Goal: Task Accomplishment & Management: Complete application form

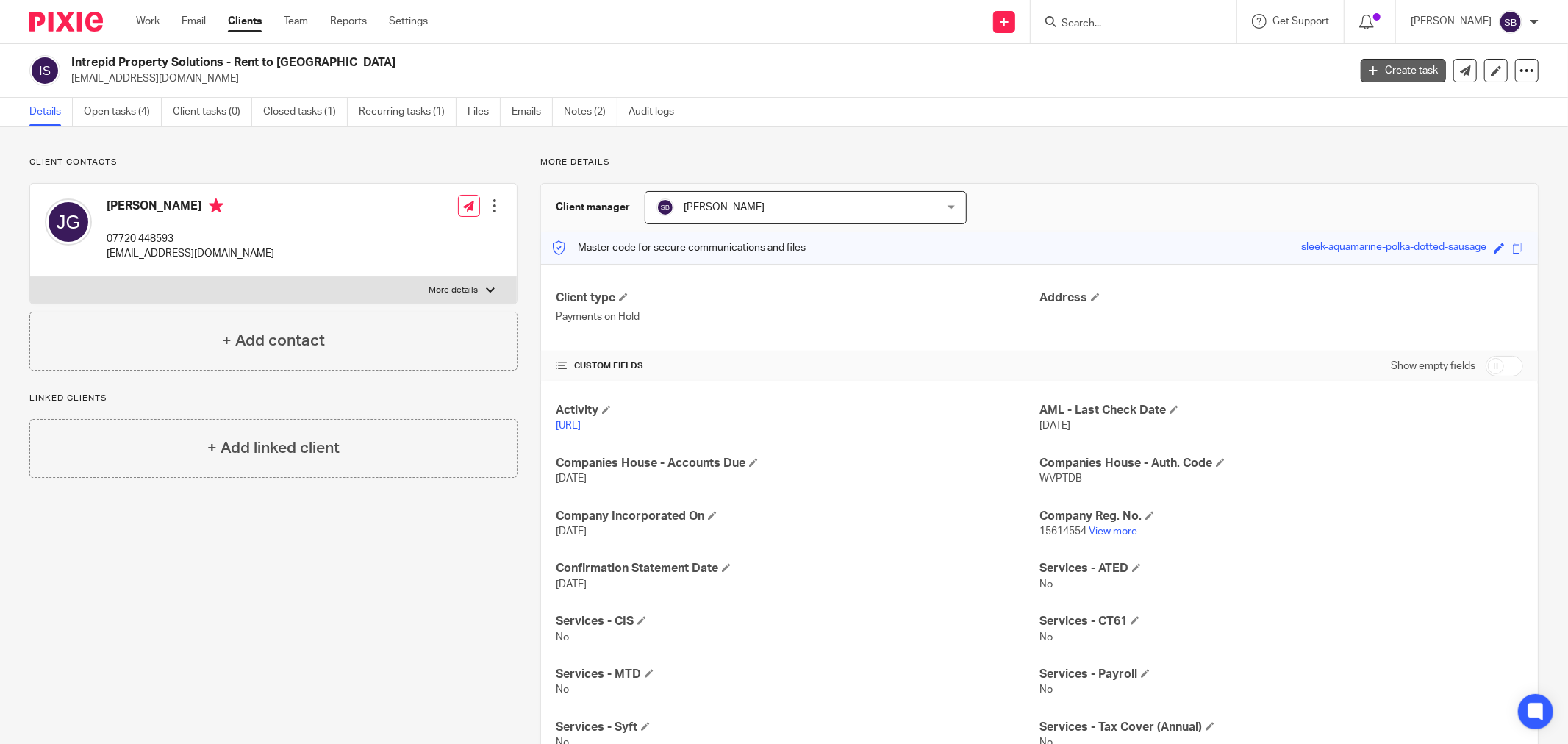
click at [1376, 70] on link "Create task" at bounding box center [1404, 70] width 85 height 24
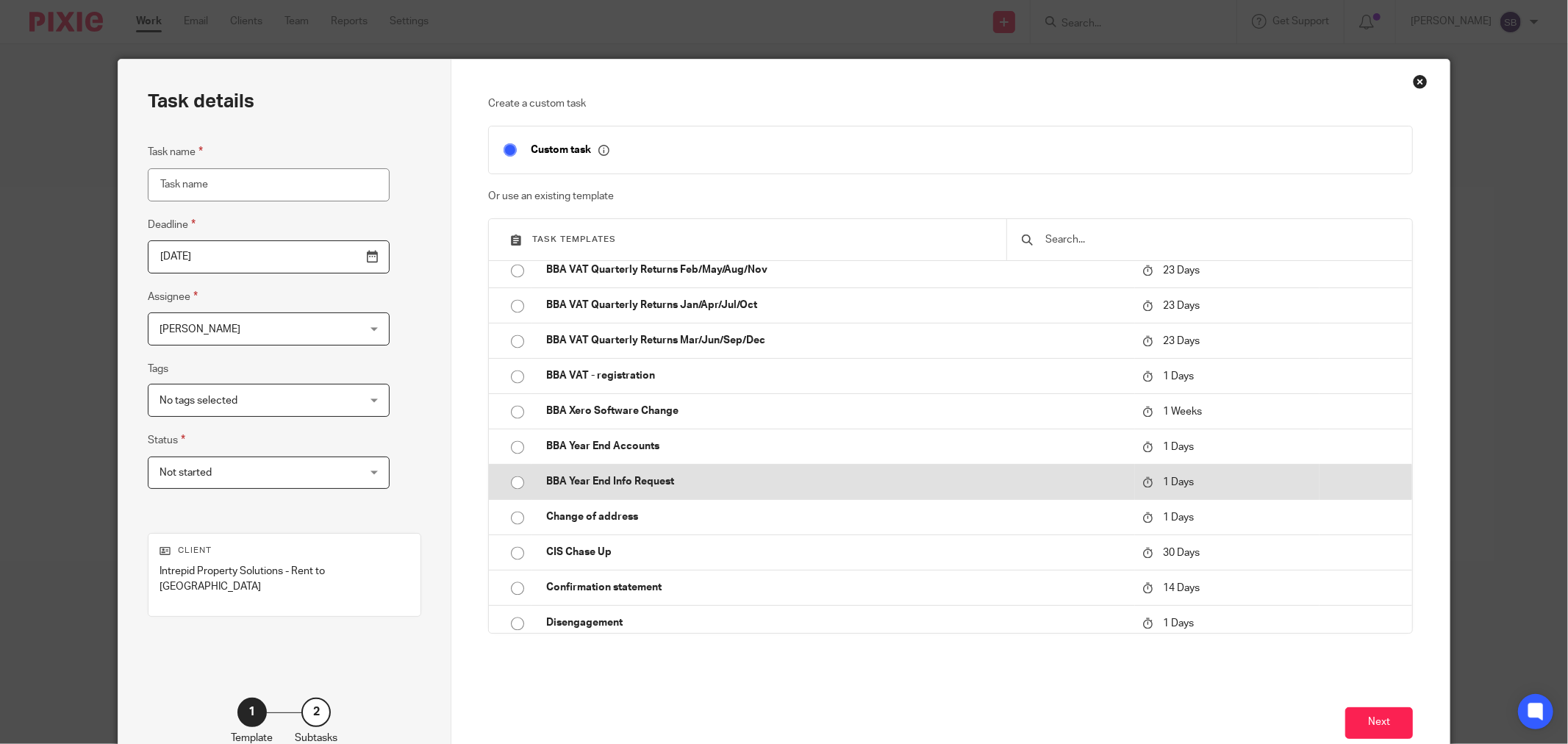
scroll to position [2613, 0]
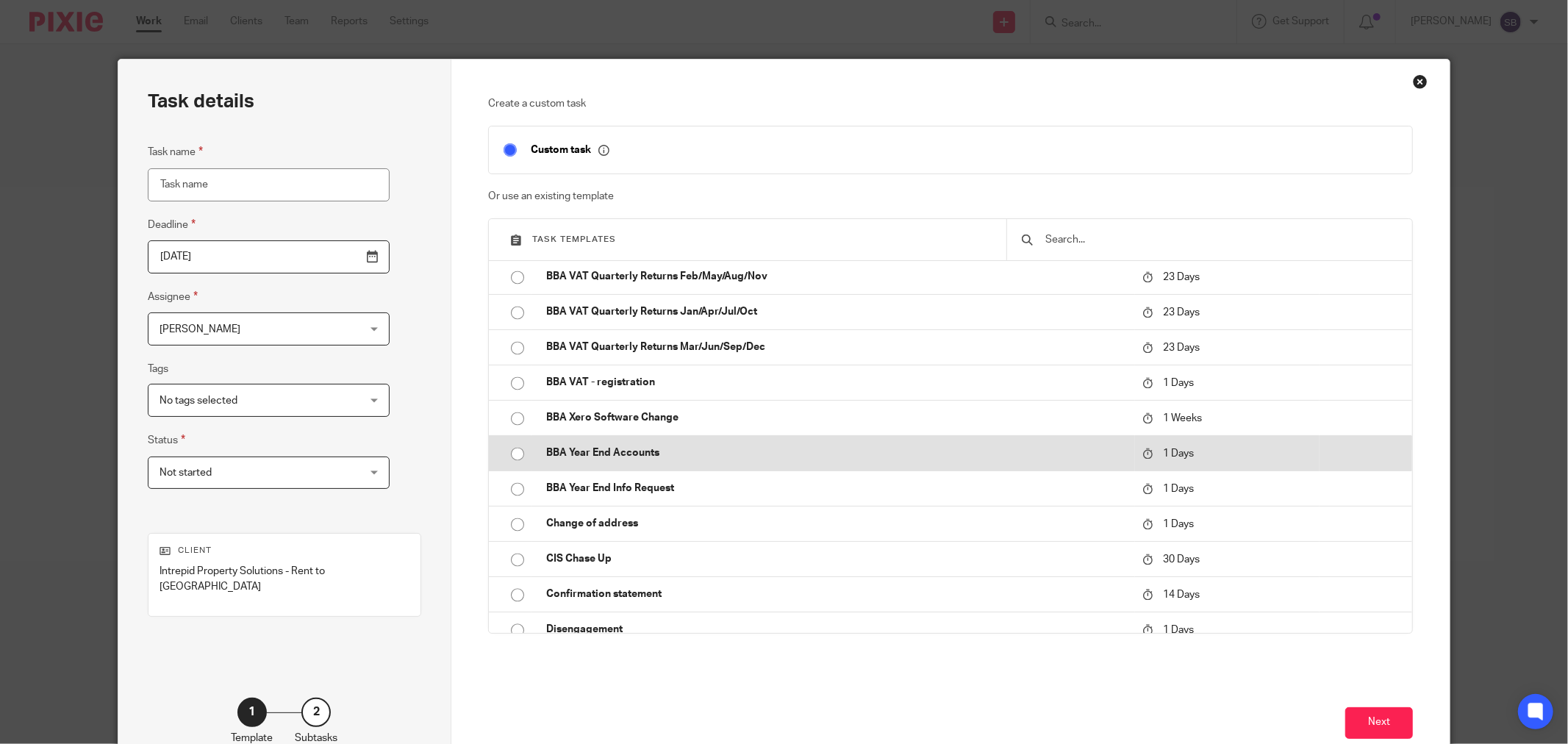
click at [720, 460] on td "BBA Year End Accounts" at bounding box center [833, 452] width 604 height 35
type input "2025-09-21"
type input "BBA Year End Accounts"
checkbox input "false"
radio input "true"
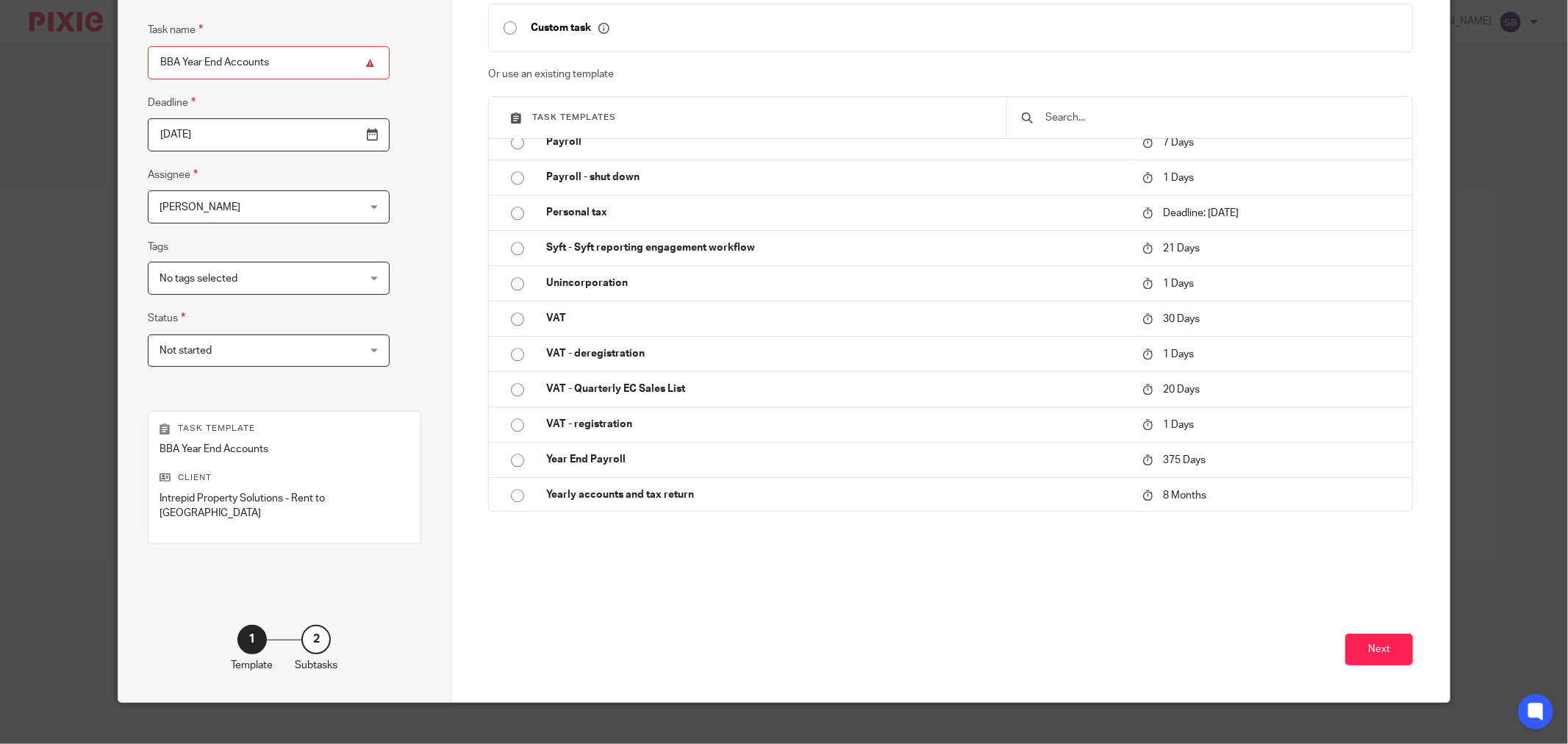
scroll to position [125, 0]
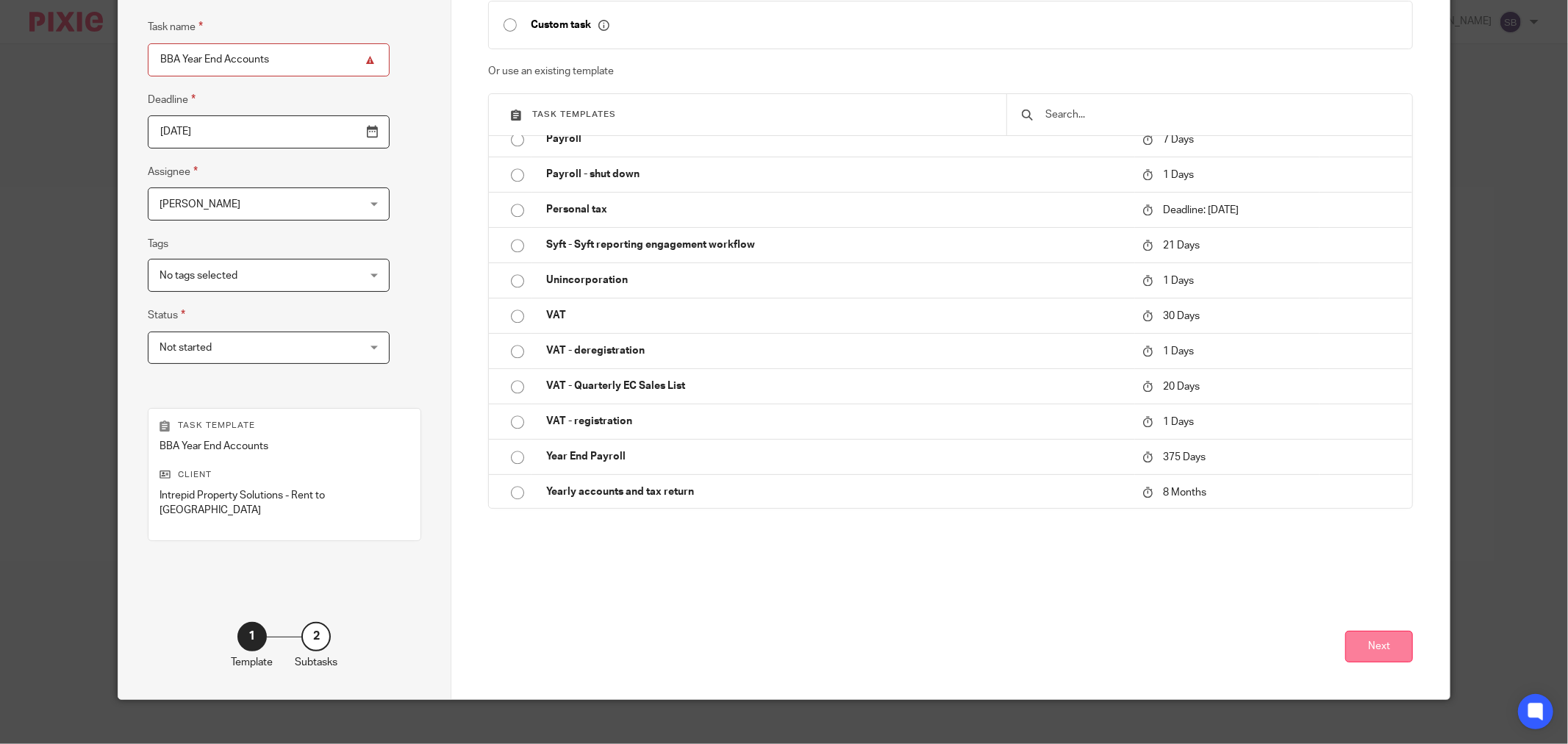
click at [1348, 630] on button "Next" at bounding box center [1378, 645] width 67 height 31
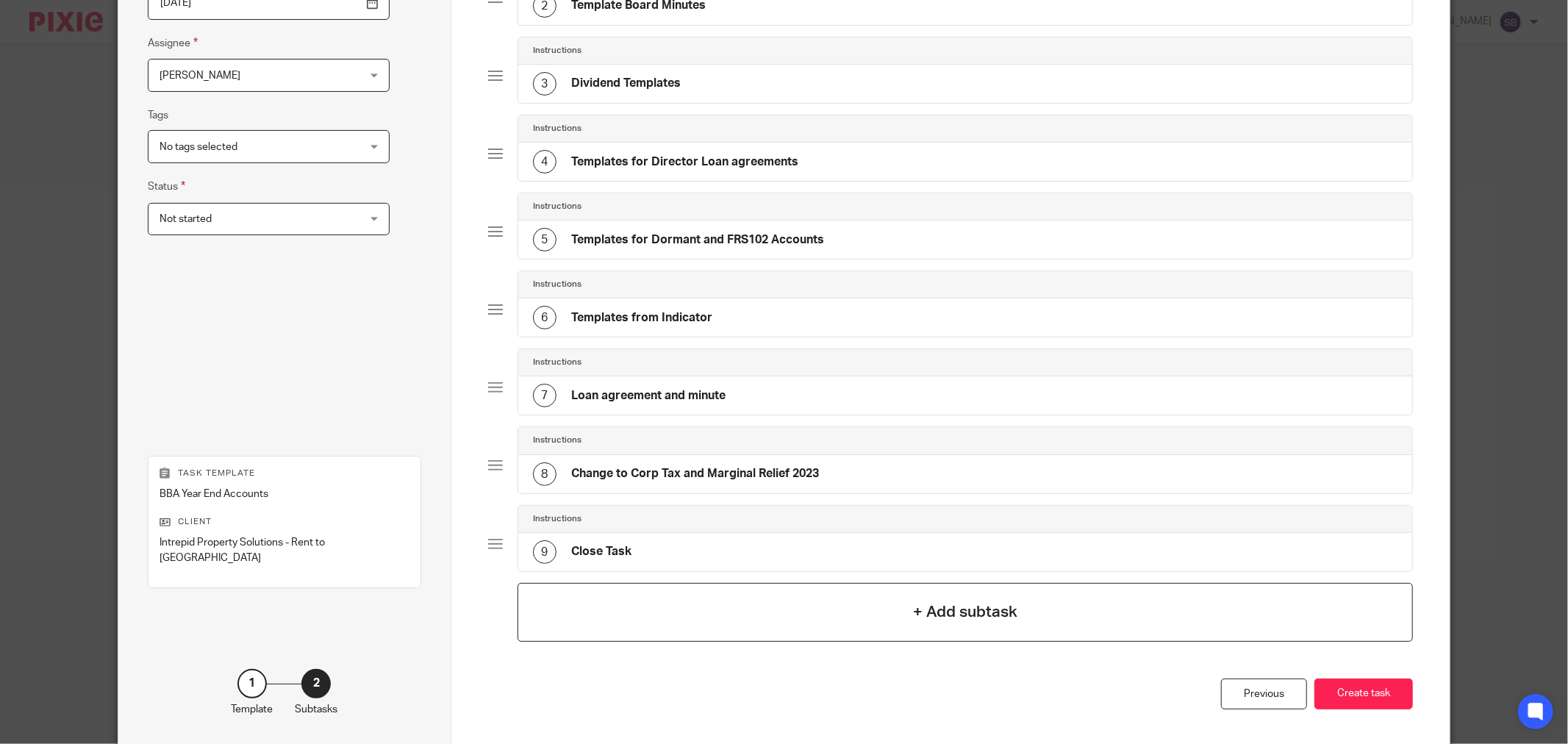
scroll to position [318, 0]
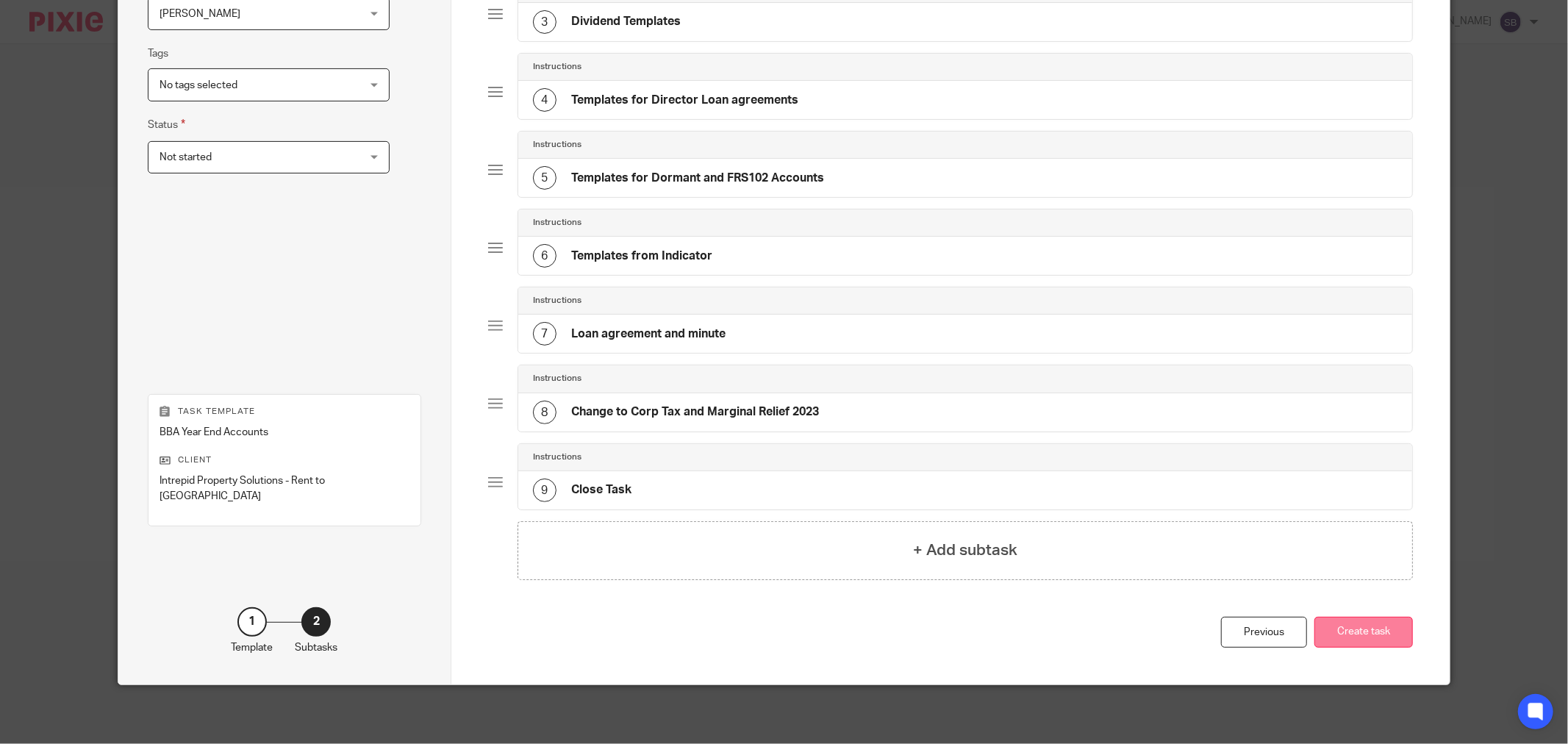
click at [1394, 638] on button "Create task" at bounding box center [1364, 632] width 99 height 31
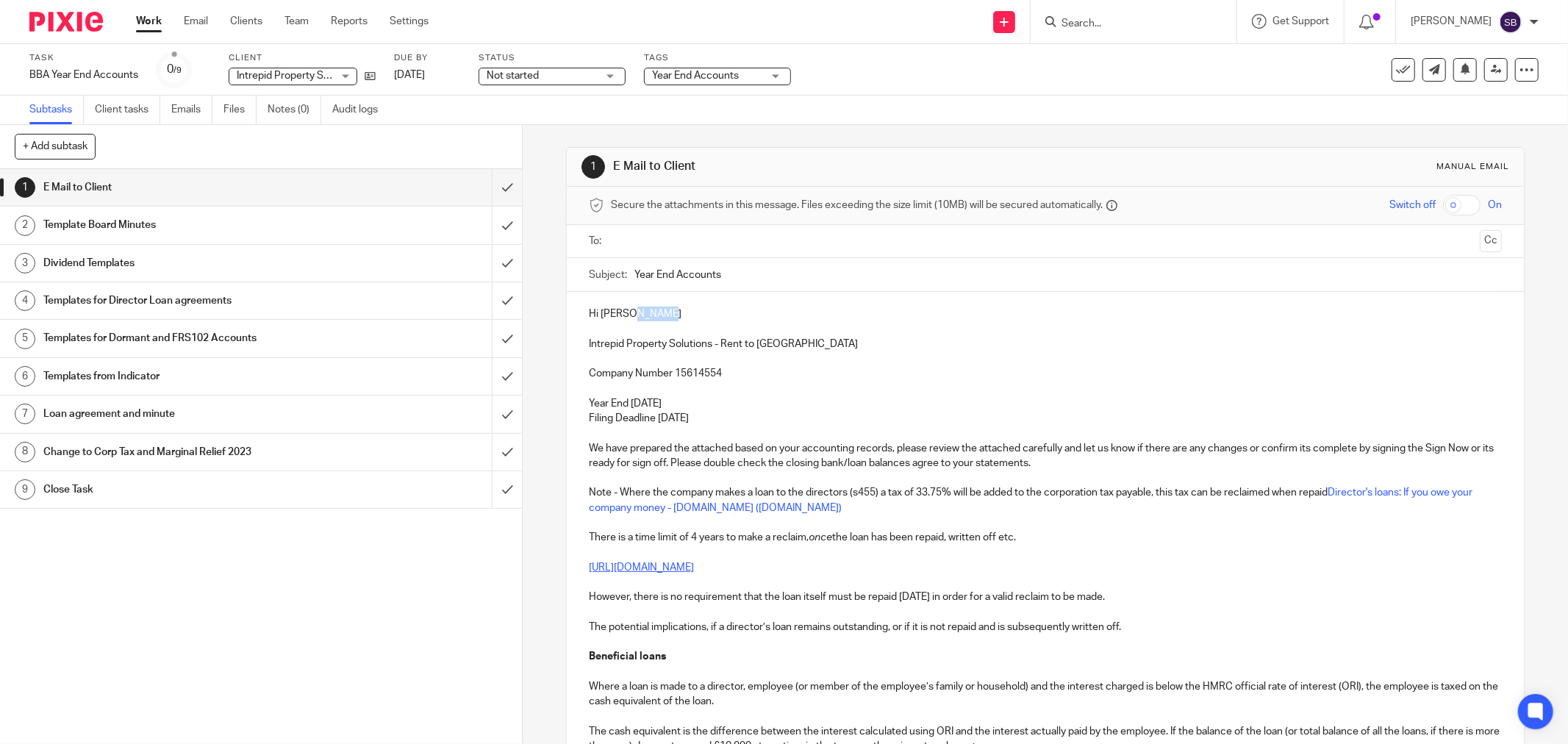
drag, startPoint x: 629, startPoint y: 313, endPoint x: 680, endPoint y: 314, distance: 51.0
click at [680, 314] on p "Hi James Damien" at bounding box center [1045, 314] width 913 height 15
click at [743, 282] on input "Year End Accounts" at bounding box center [1067, 274] width 867 height 33
drag, startPoint x: 710, startPoint y: 342, endPoint x: 782, endPoint y: 343, distance: 72.0
click at [782, 343] on p "Intrepid Property Solutions - Rent to SA" at bounding box center [1045, 344] width 913 height 15
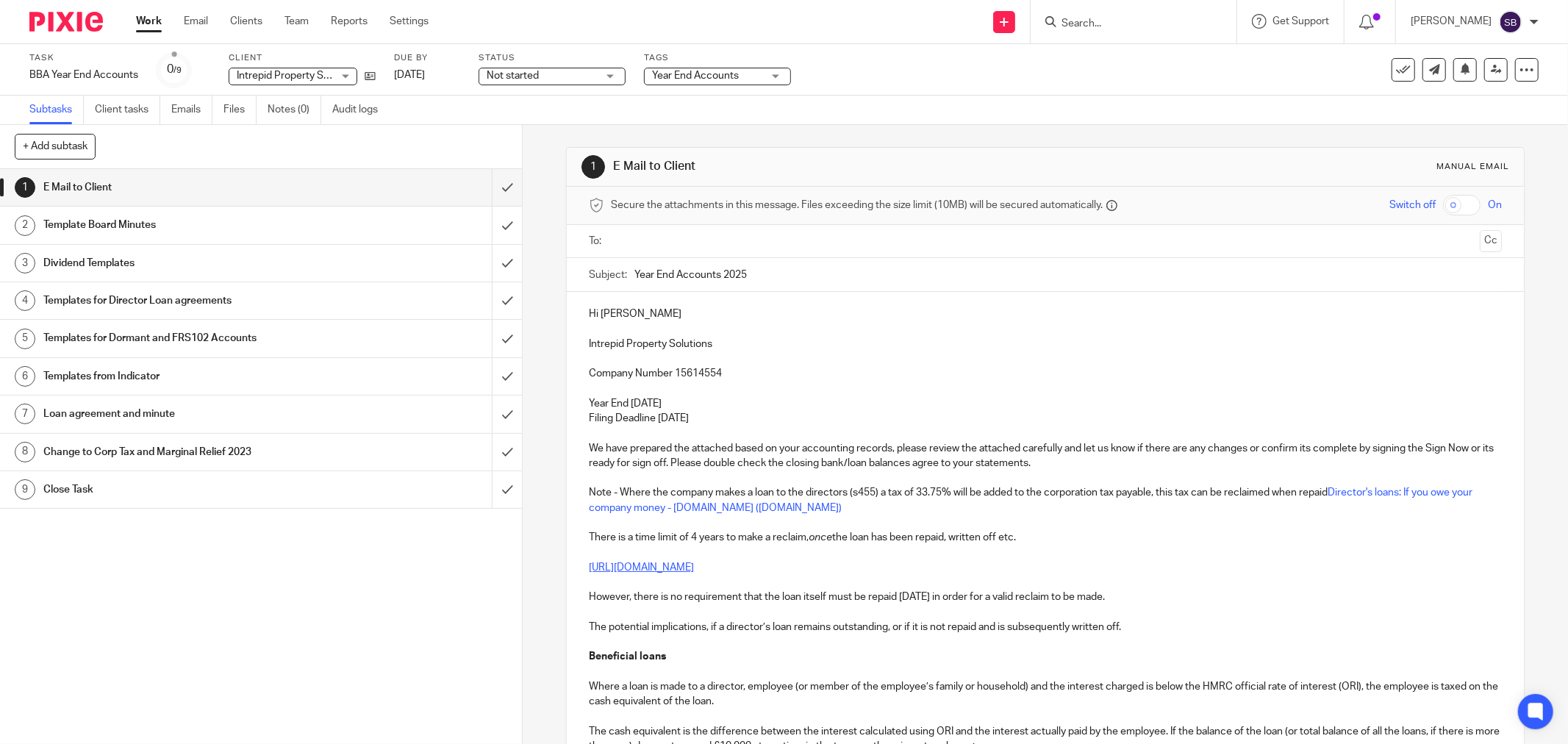
drag, startPoint x: 583, startPoint y: 341, endPoint x: 722, endPoint y: 339, distance: 139.0
copy p "Intrepid Property Solutions"
click at [834, 273] on input "Year End Accounts 2025" at bounding box center [1067, 274] width 867 height 33
paste input "Intrepid Property Solutions"
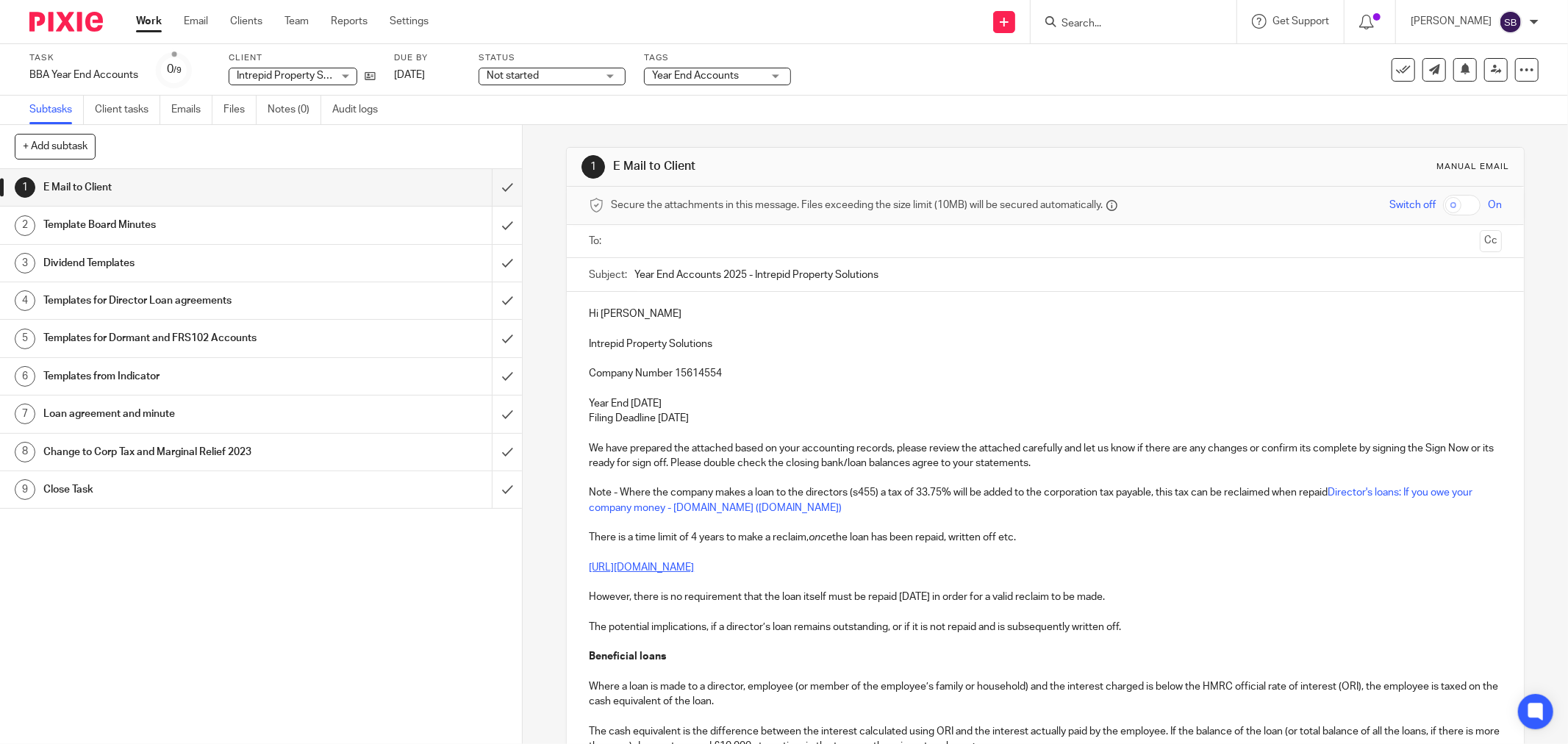
type input "Year End Accounts 2025 - Intrepid Property Solutions"
drag, startPoint x: 581, startPoint y: 342, endPoint x: 719, endPoint y: 341, distance: 138.0
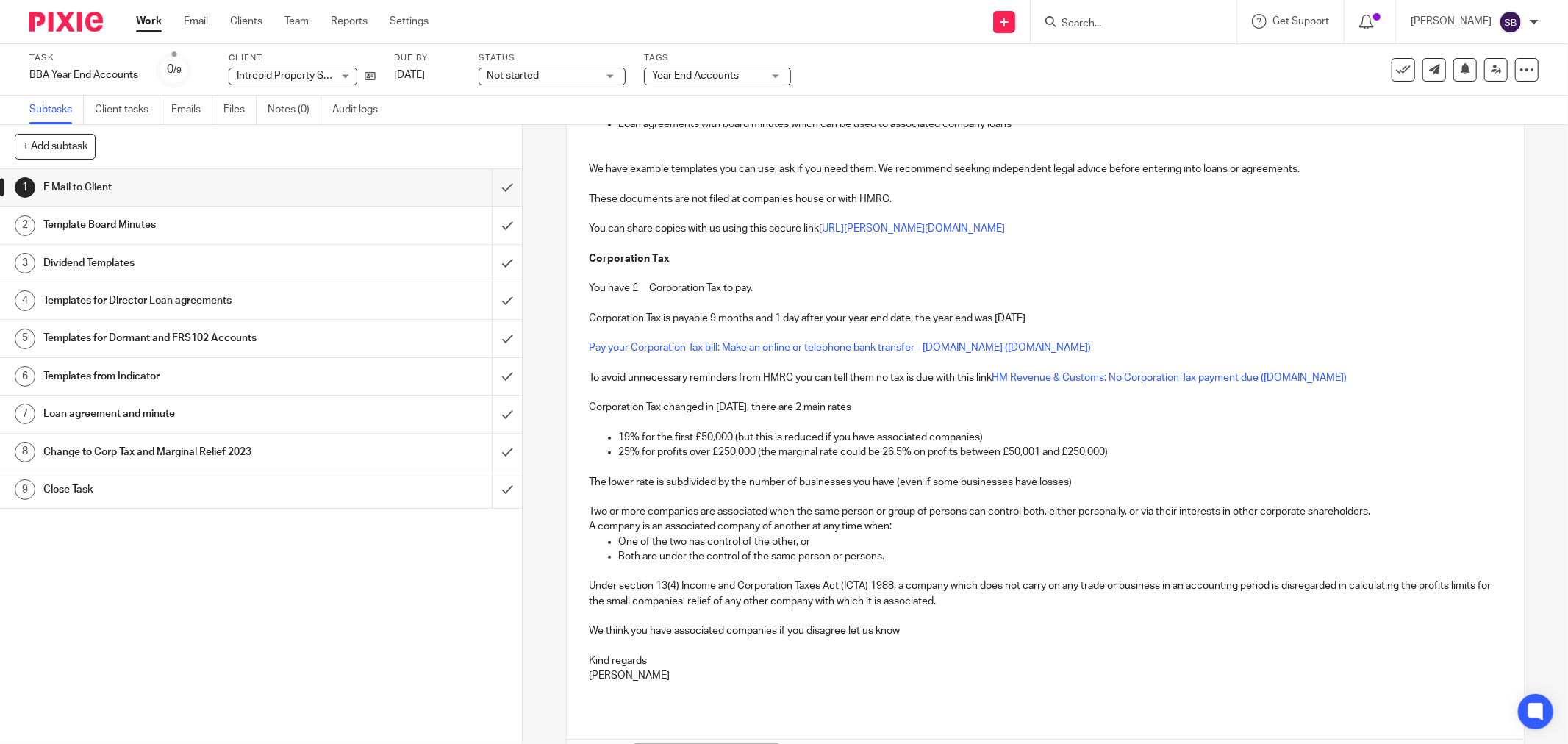
scroll to position [1255, 0]
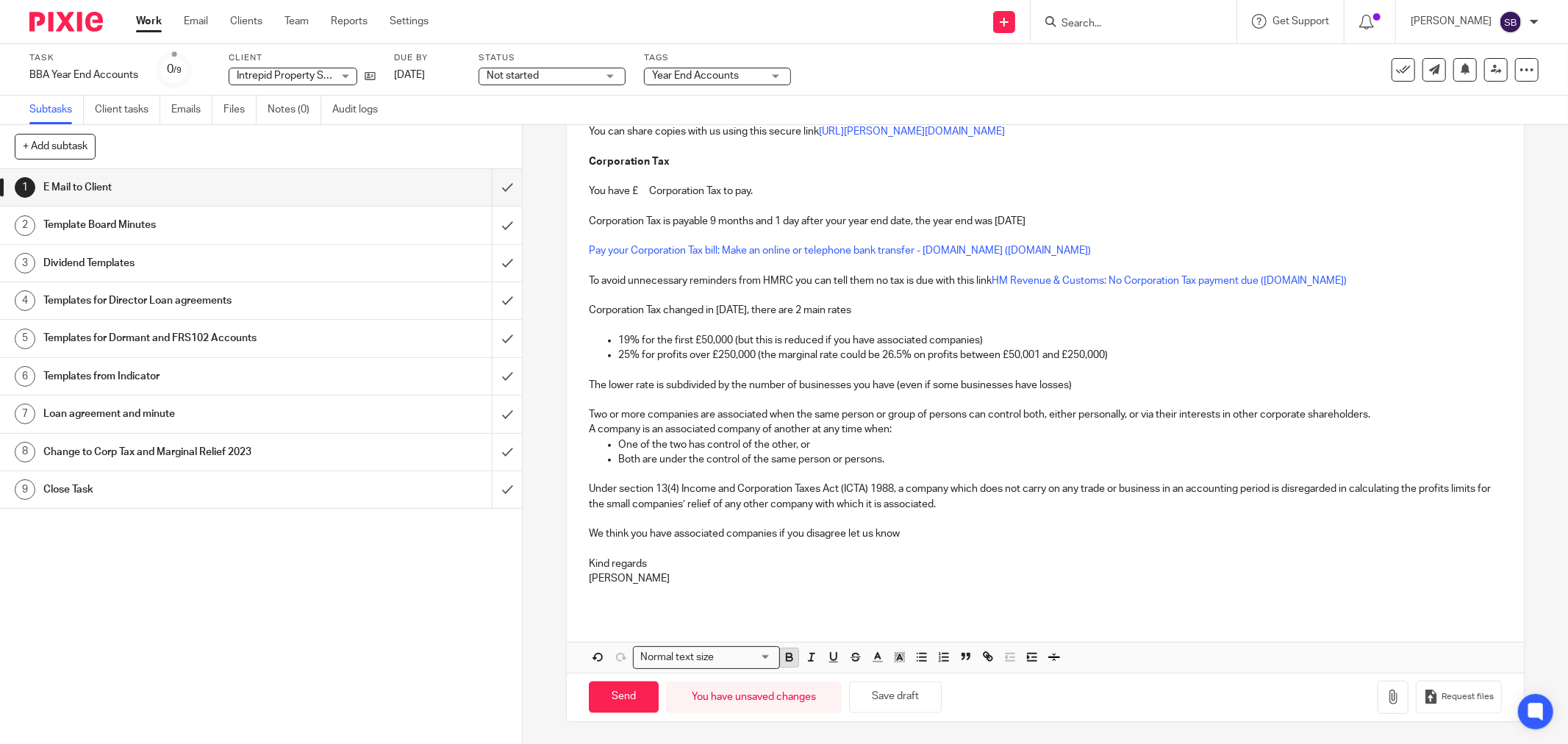
click at [788, 657] on icon "button" at bounding box center [790, 657] width 13 height 13
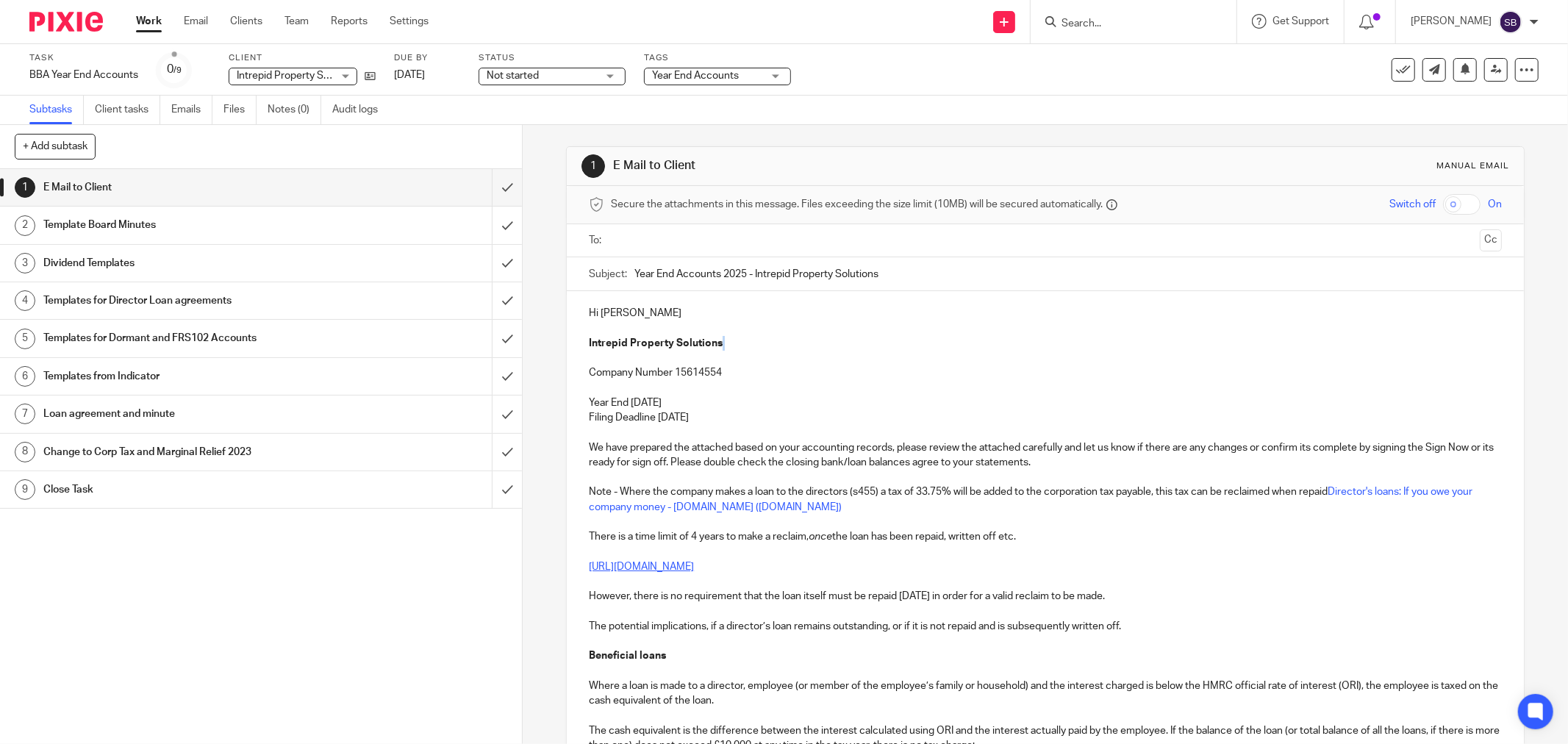
scroll to position [0, 0]
click at [632, 238] on input "text" at bounding box center [1045, 242] width 857 height 17
click at [829, 241] on input "text" at bounding box center [1139, 243] width 670 height 28
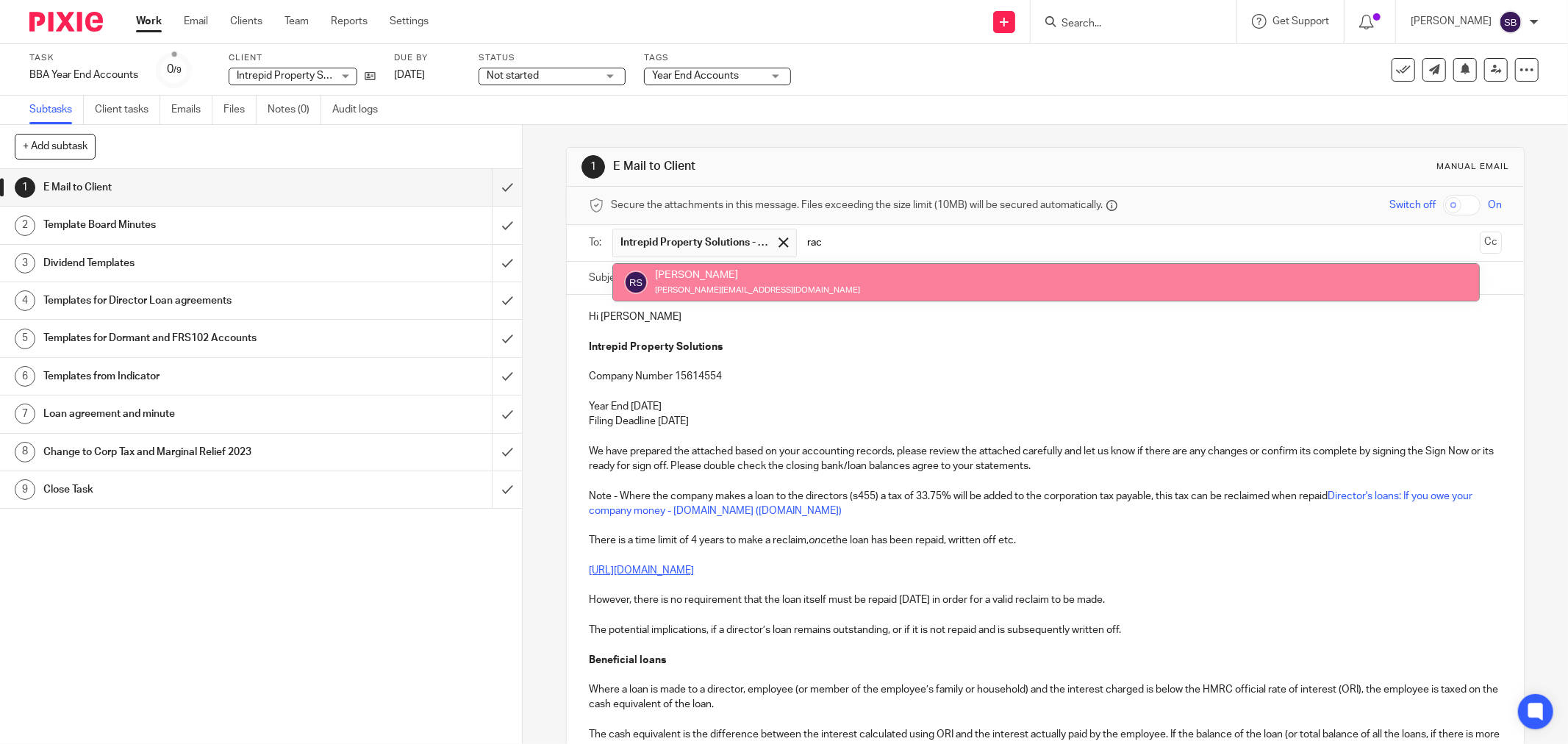
type input "rac"
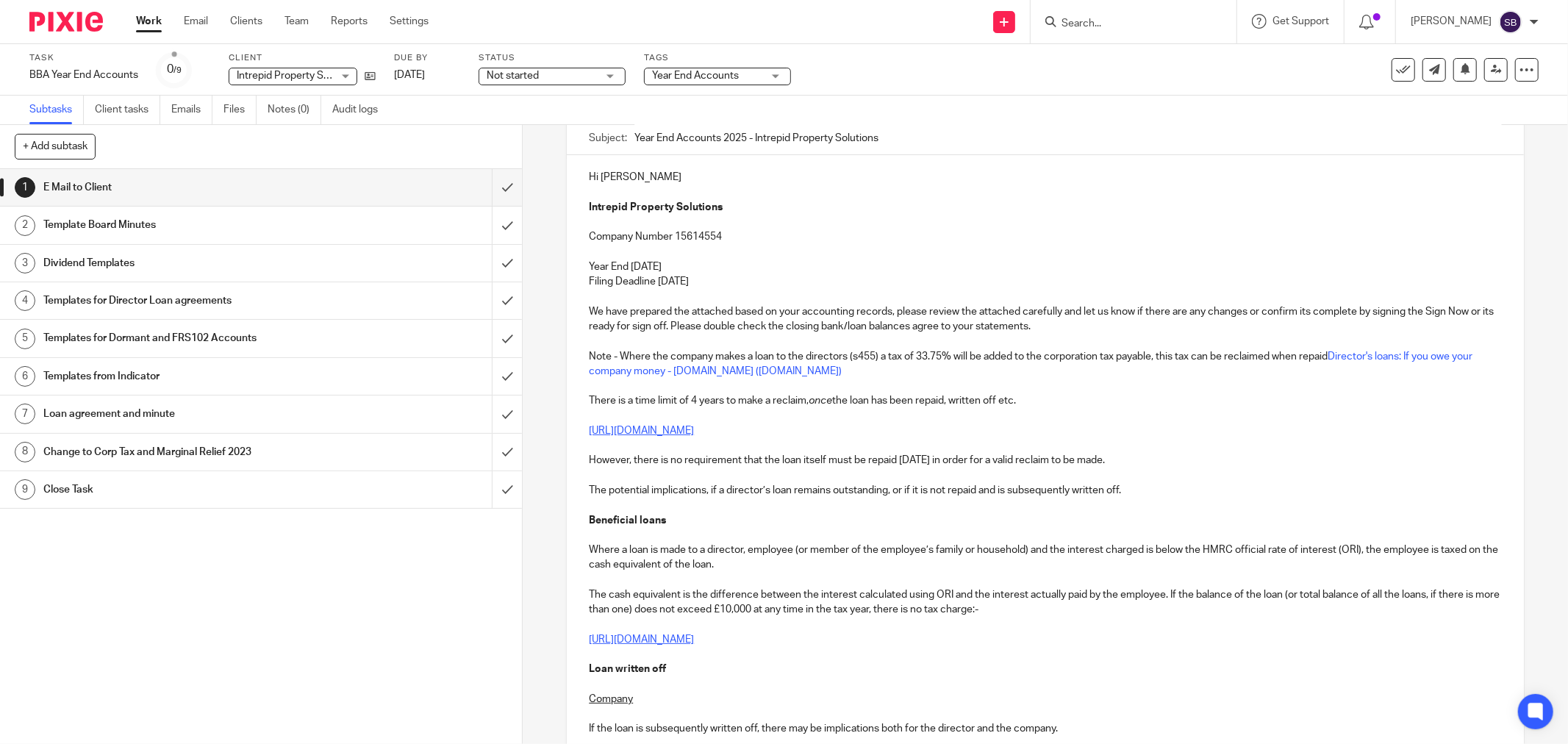
scroll to position [163, 0]
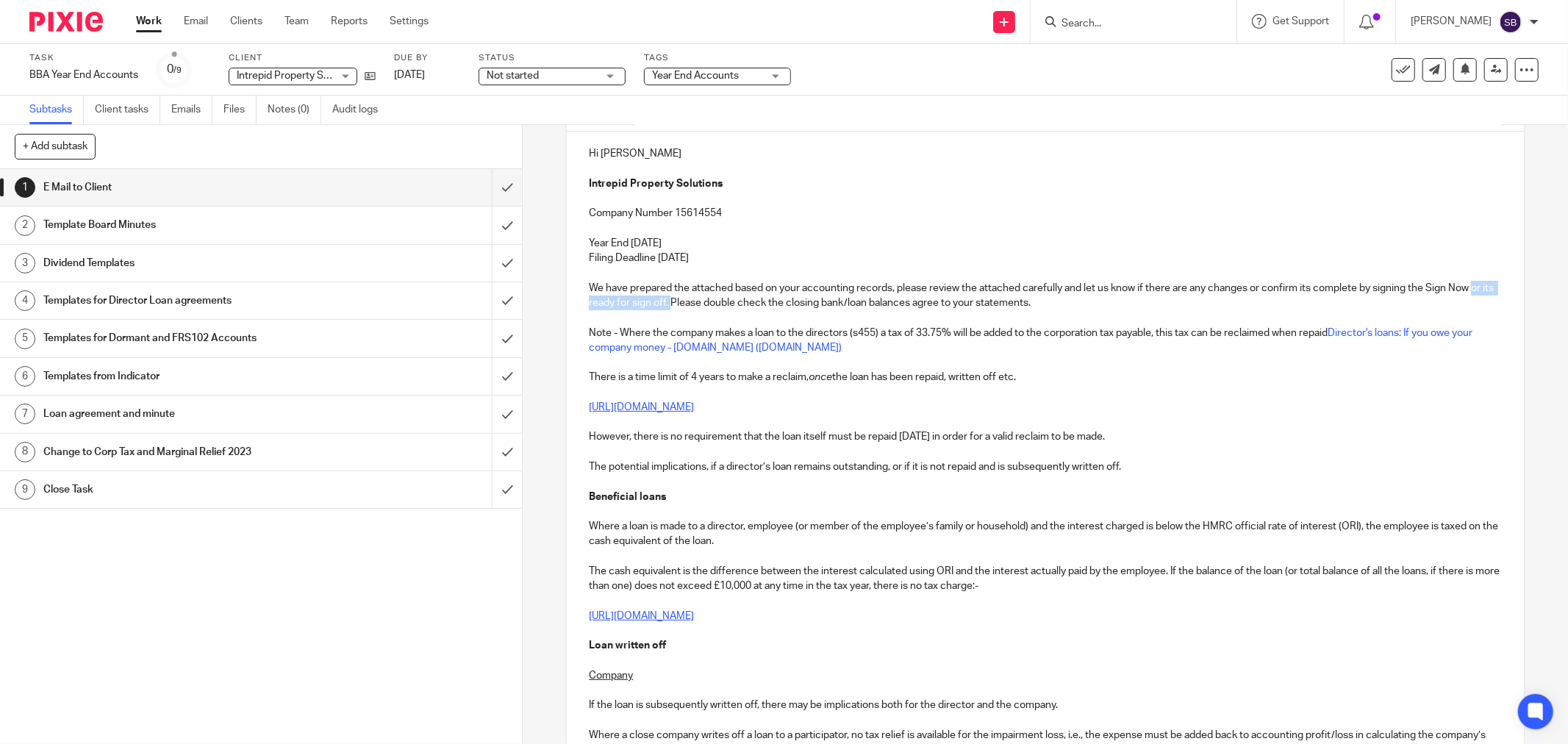
drag, startPoint x: 583, startPoint y: 304, endPoint x: 693, endPoint y: 307, distance: 110.0
click at [684, 320] on p at bounding box center [1045, 318] width 913 height 15
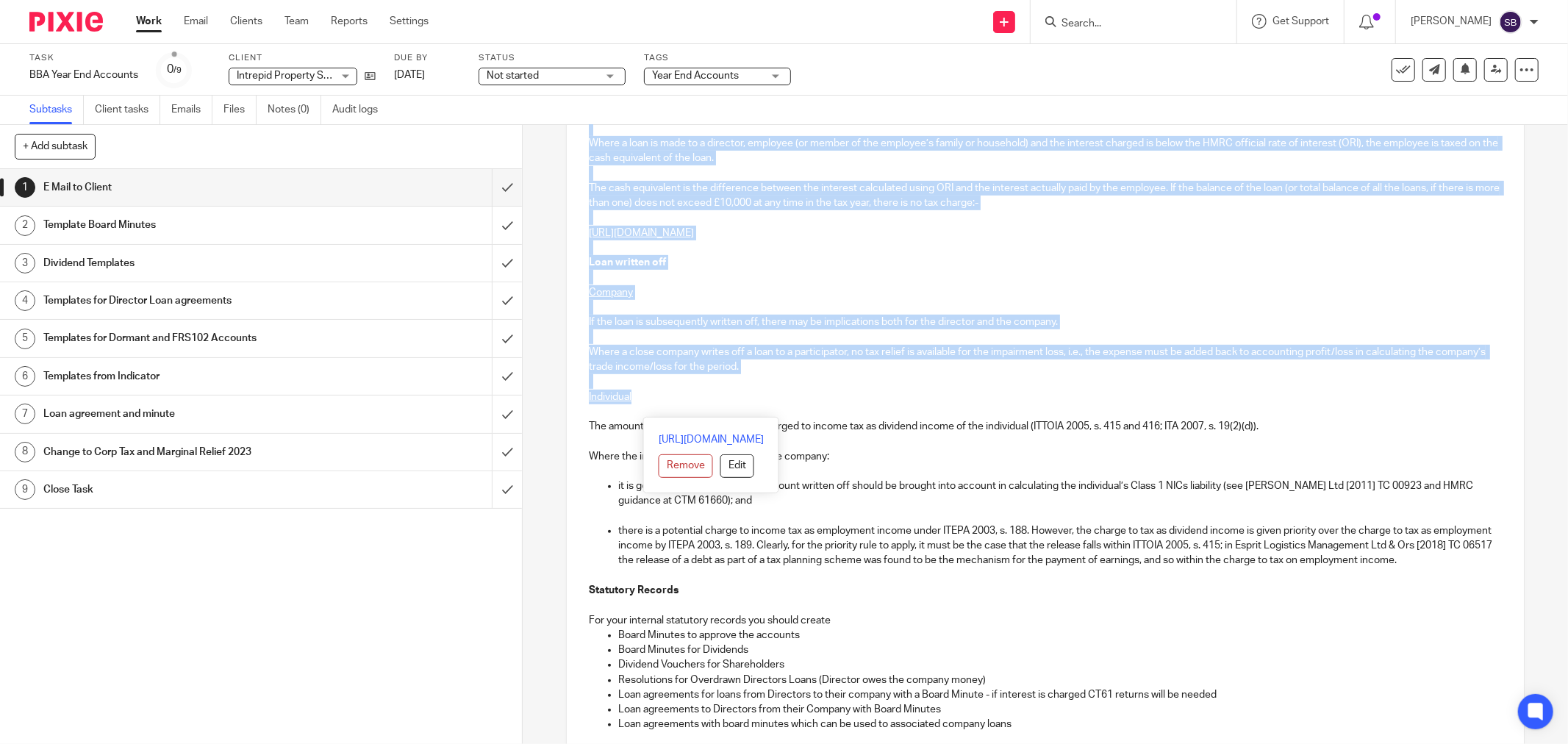
scroll to position [653, 0]
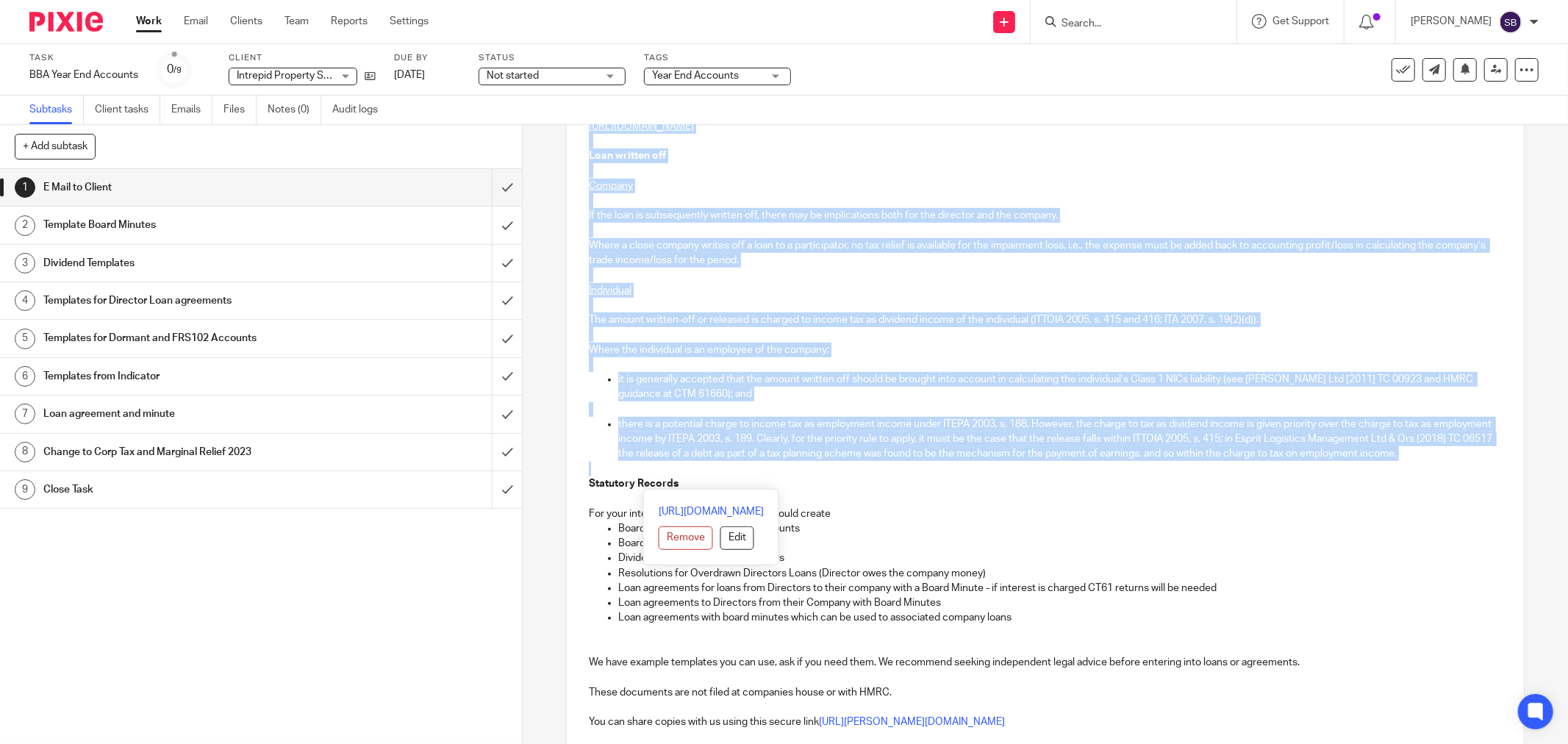
drag, startPoint x: 582, startPoint y: 301, endPoint x: 893, endPoint y: 478, distance: 357.8
click at [893, 480] on div "Hi James Intrepid Property Solutions Company Number 15614554 Year End 30 Apr 20…" at bounding box center [1046, 422] width 957 height 1560
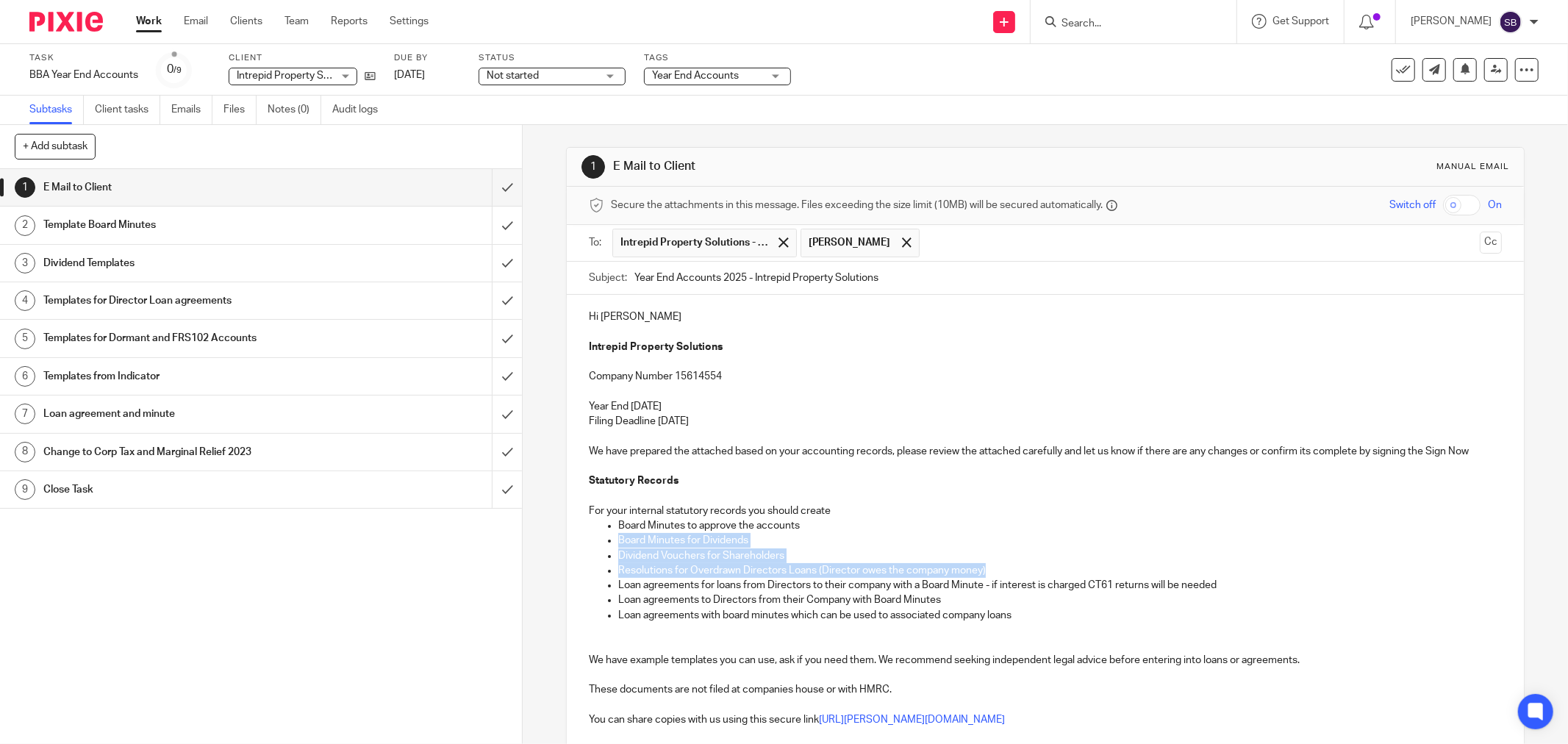
drag, startPoint x: 611, startPoint y: 540, endPoint x: 1027, endPoint y: 571, distance: 417.2
click at [1027, 571] on ul "Board Minutes to approve the accounts Board Minutes for Dividends Dividend Vouc…" at bounding box center [1045, 571] width 913 height 104
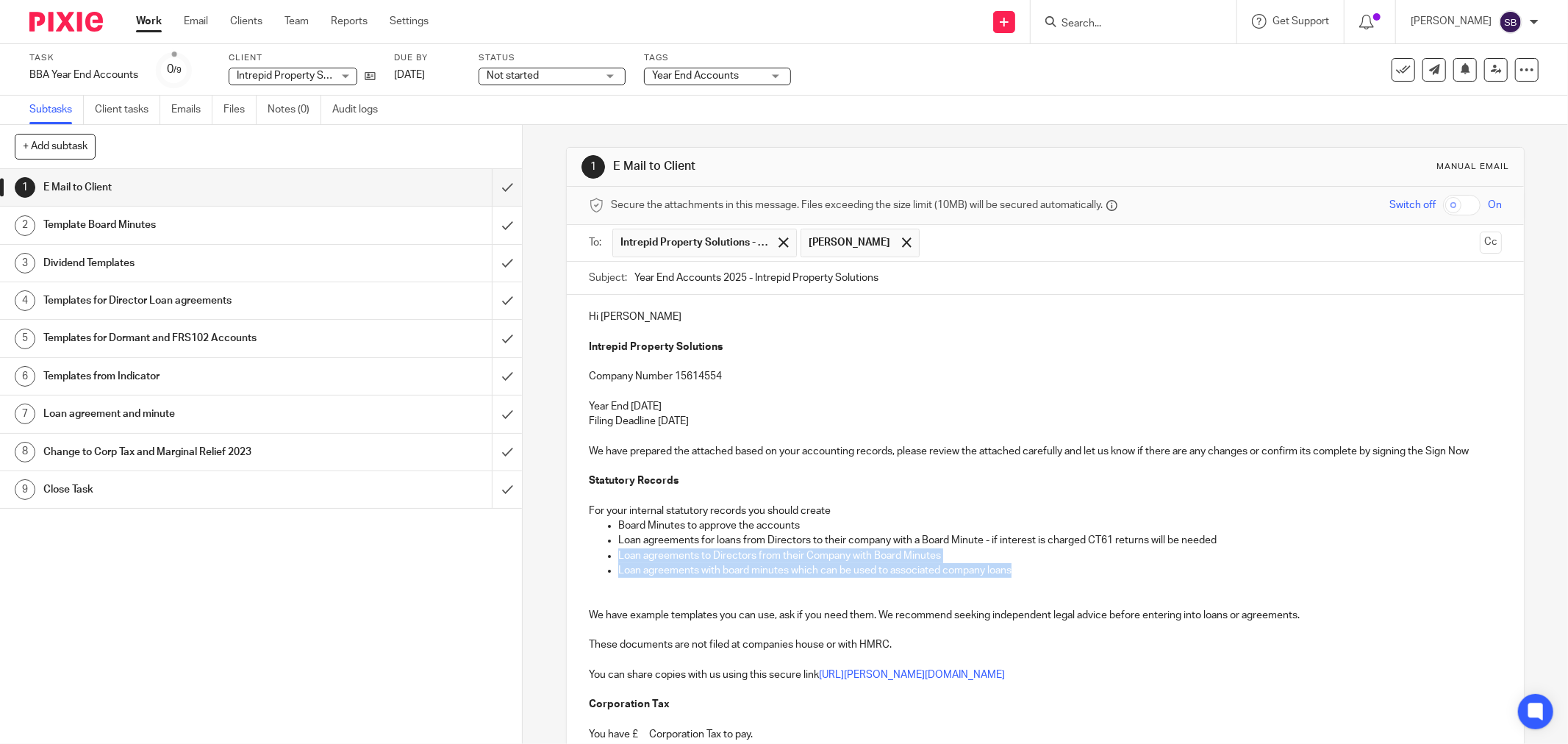
drag, startPoint x: 611, startPoint y: 556, endPoint x: 1024, endPoint y: 574, distance: 413.4
click at [1024, 574] on ul "Board Minutes to approve the accounts Loan agreements for loans from Directors …" at bounding box center [1045, 548] width 913 height 60
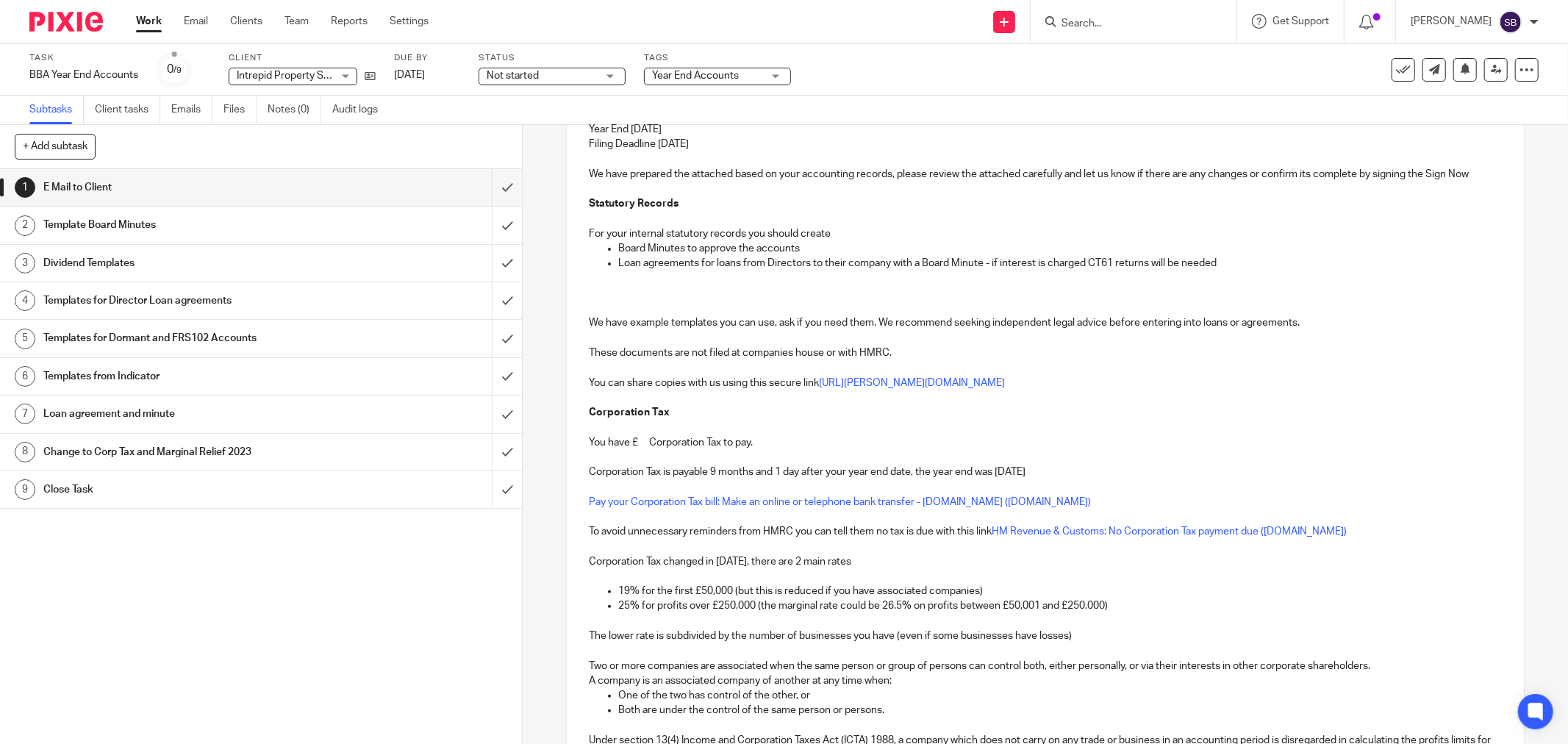
scroll to position [326, 0]
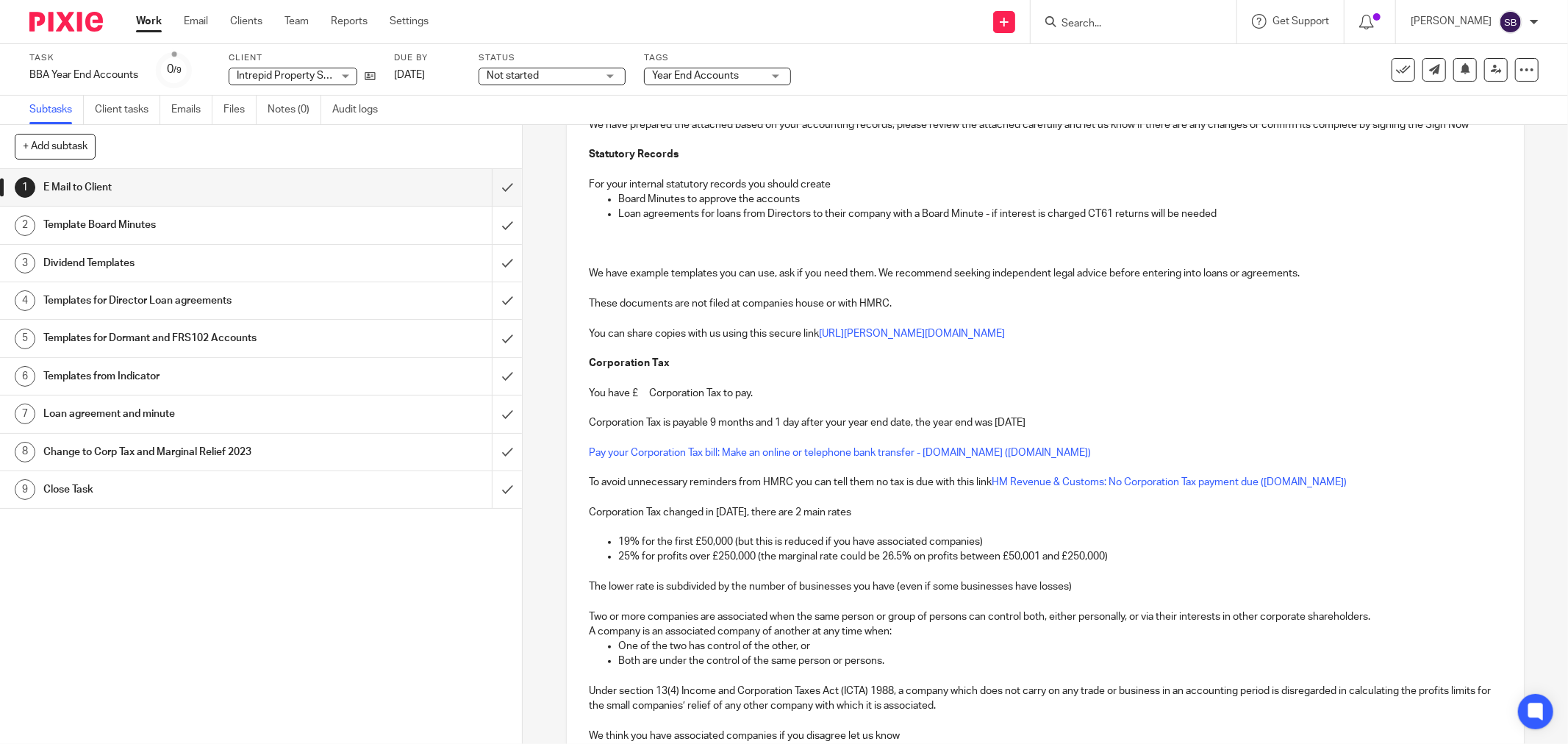
click at [642, 398] on p "You have £ Corporation Tax to pay." at bounding box center [1045, 393] width 913 height 15
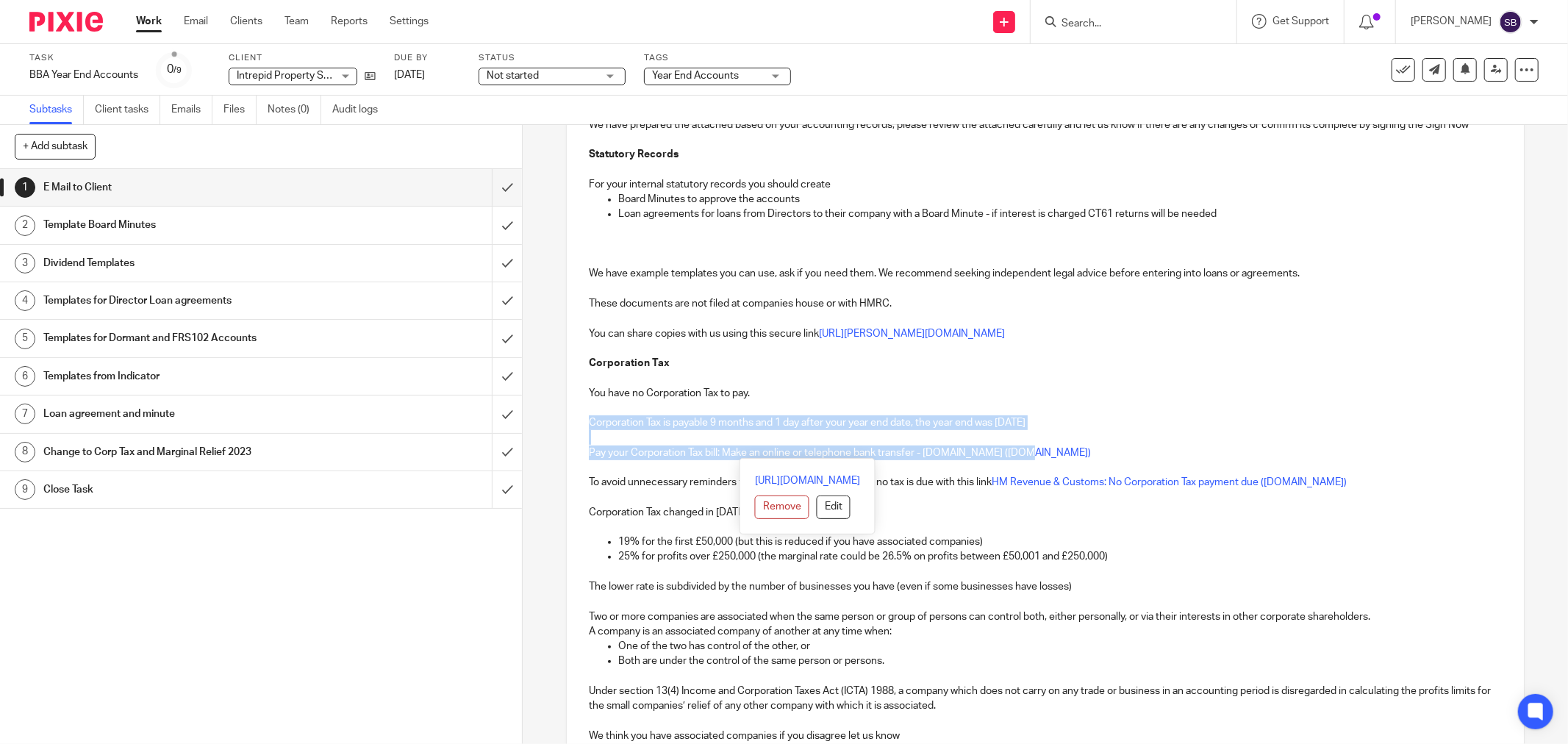
drag, startPoint x: 585, startPoint y: 417, endPoint x: 1062, endPoint y: 452, distance: 478.3
click at [1062, 452] on div "Hi James Intrepid Property Solutions Company Number 15614554 Year End 30 Apr 20…" at bounding box center [1046, 391] width 957 height 845
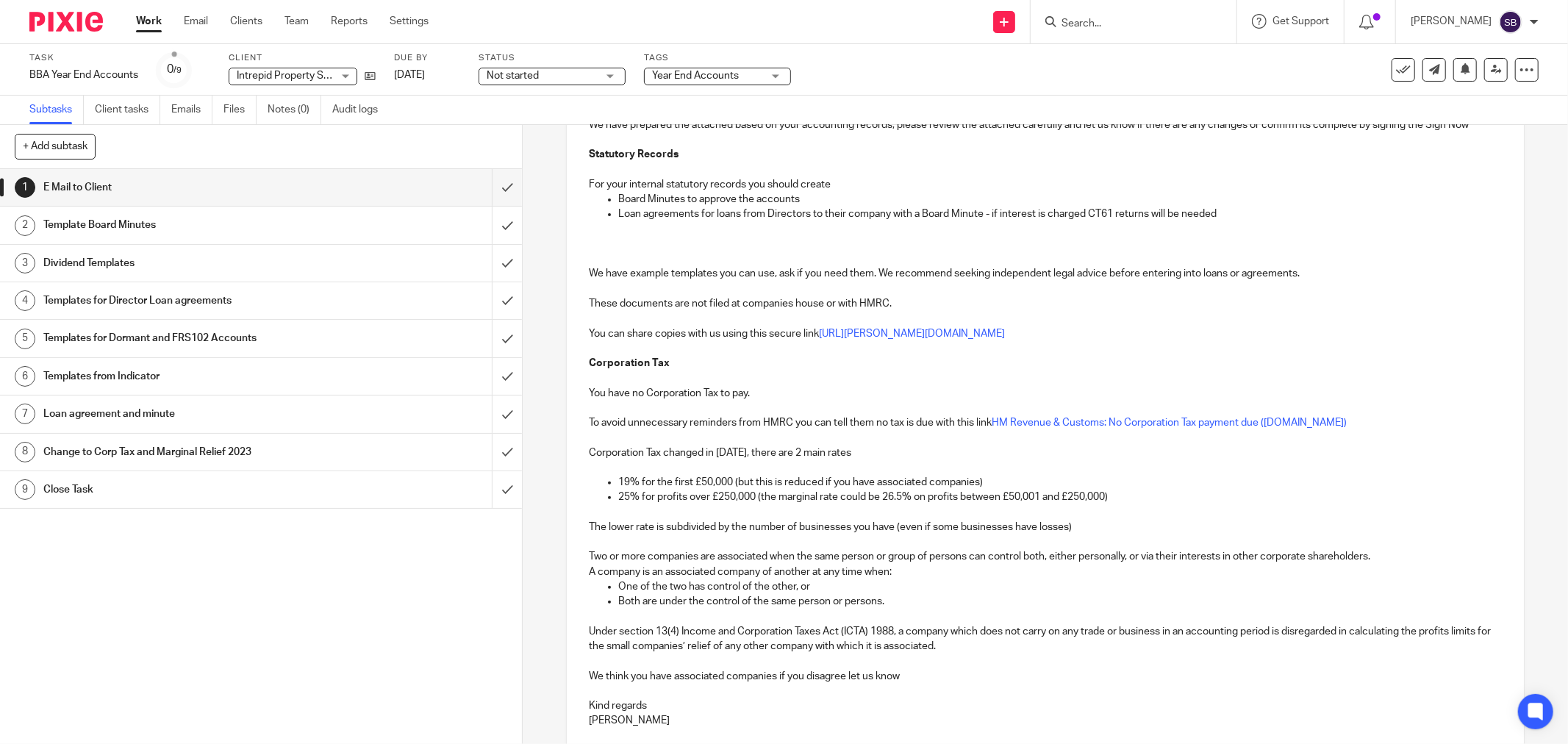
click at [672, 678] on p "We think you have associated companies if you disagree let us know" at bounding box center [1045, 677] width 913 height 15
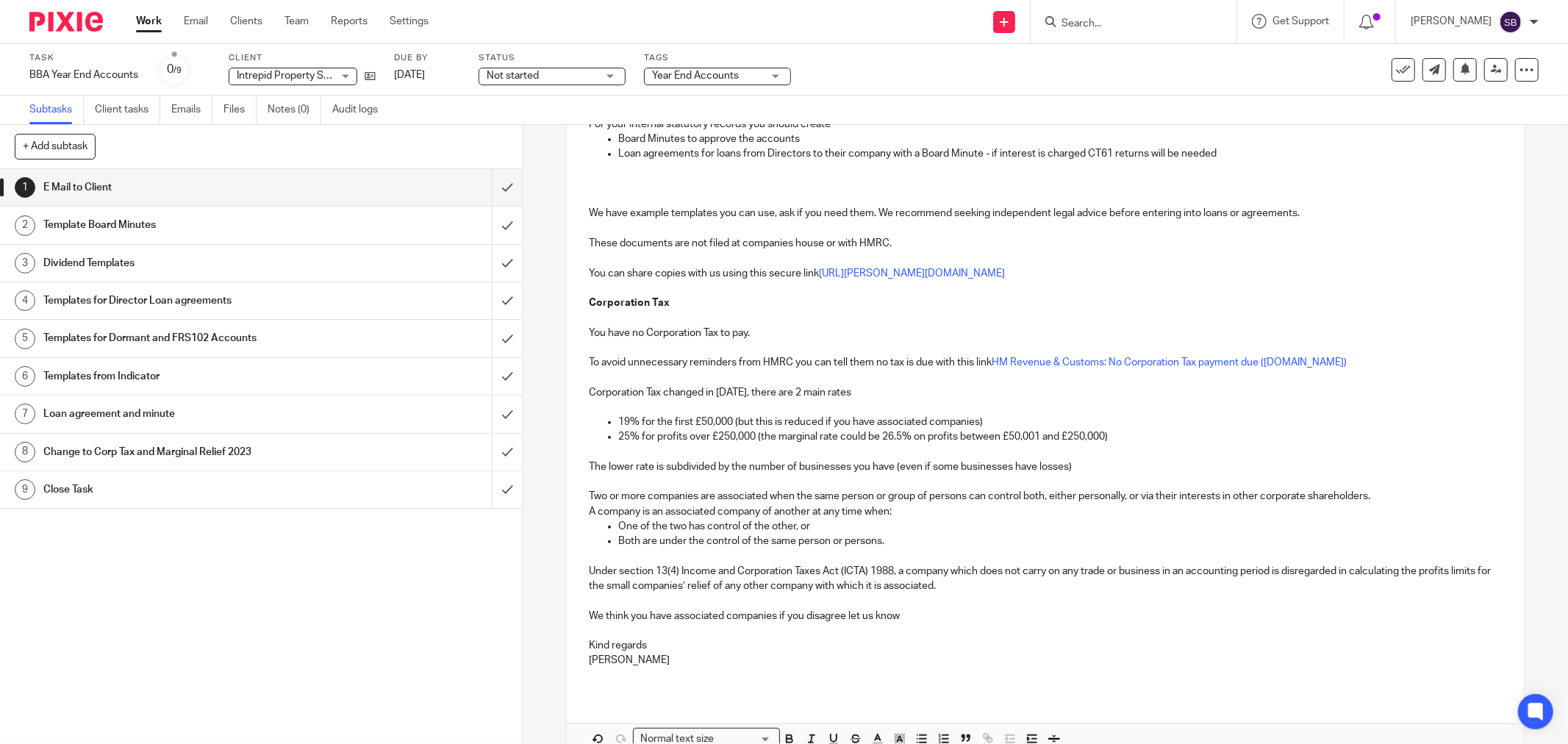
scroll to position [388, 0]
click at [784, 621] on p "We think you have one associated companies if you disagree let us know" at bounding box center [1045, 615] width 913 height 15
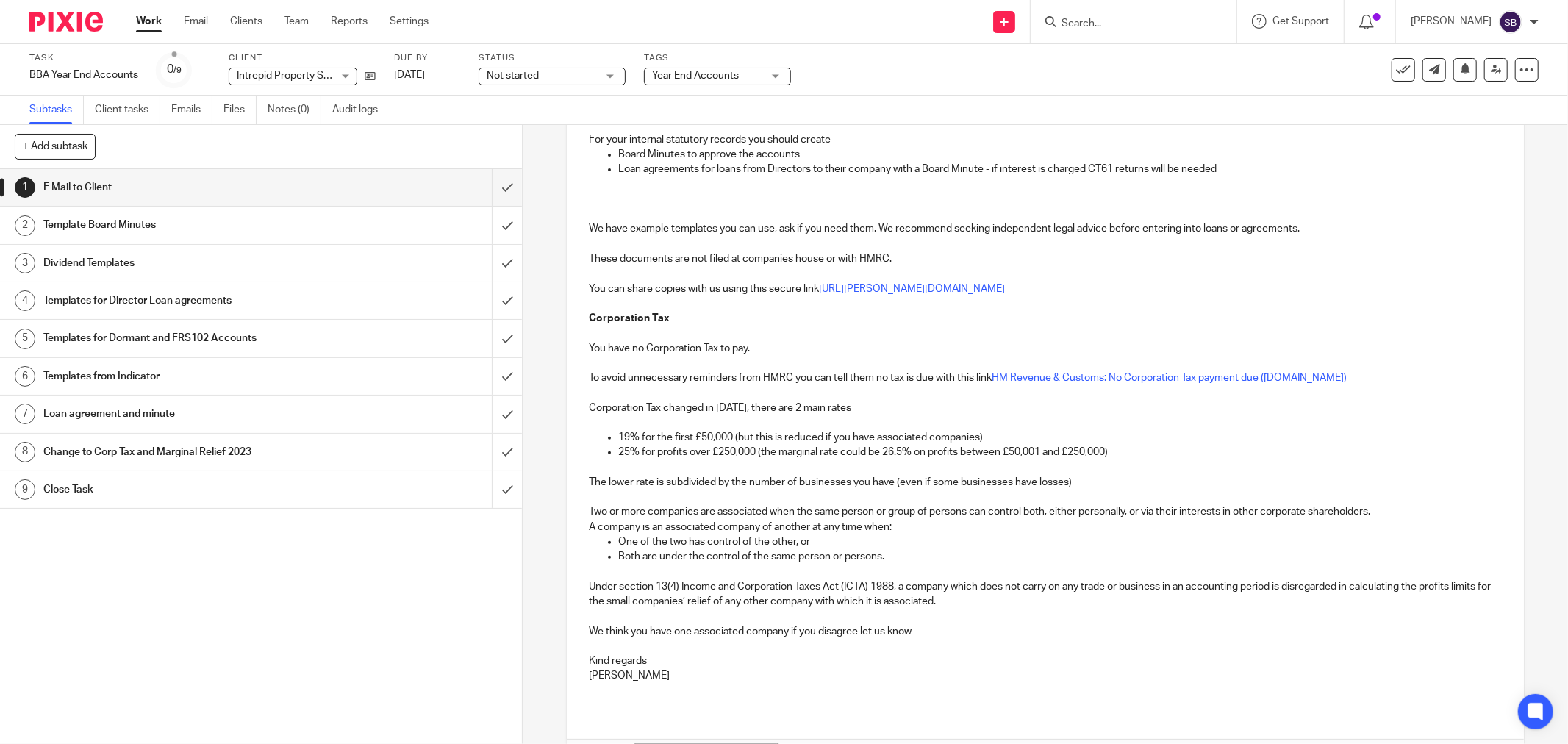
scroll to position [469, 0]
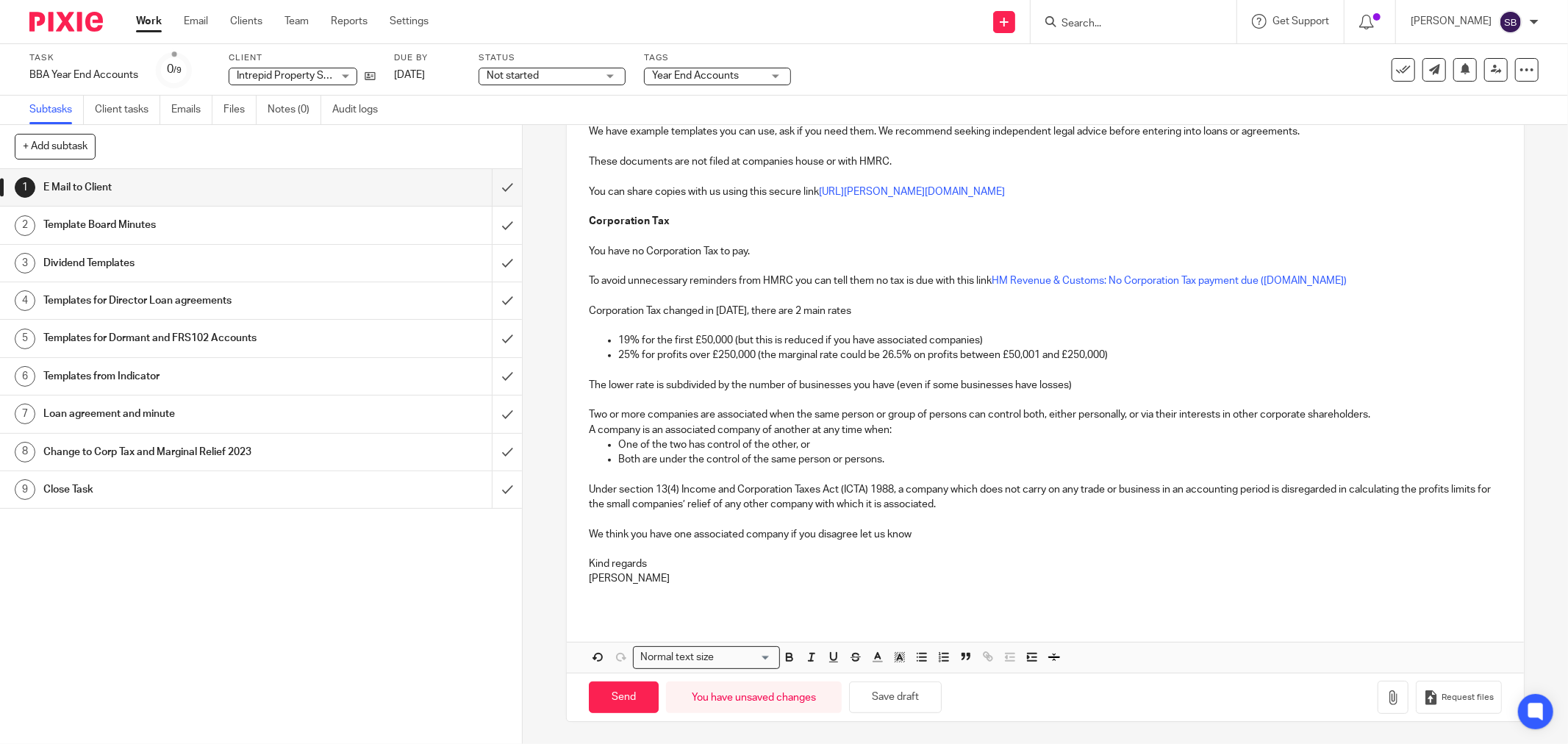
click at [931, 537] on p "We think you have one associated company if you disagree let us know" at bounding box center [1045, 535] width 913 height 15
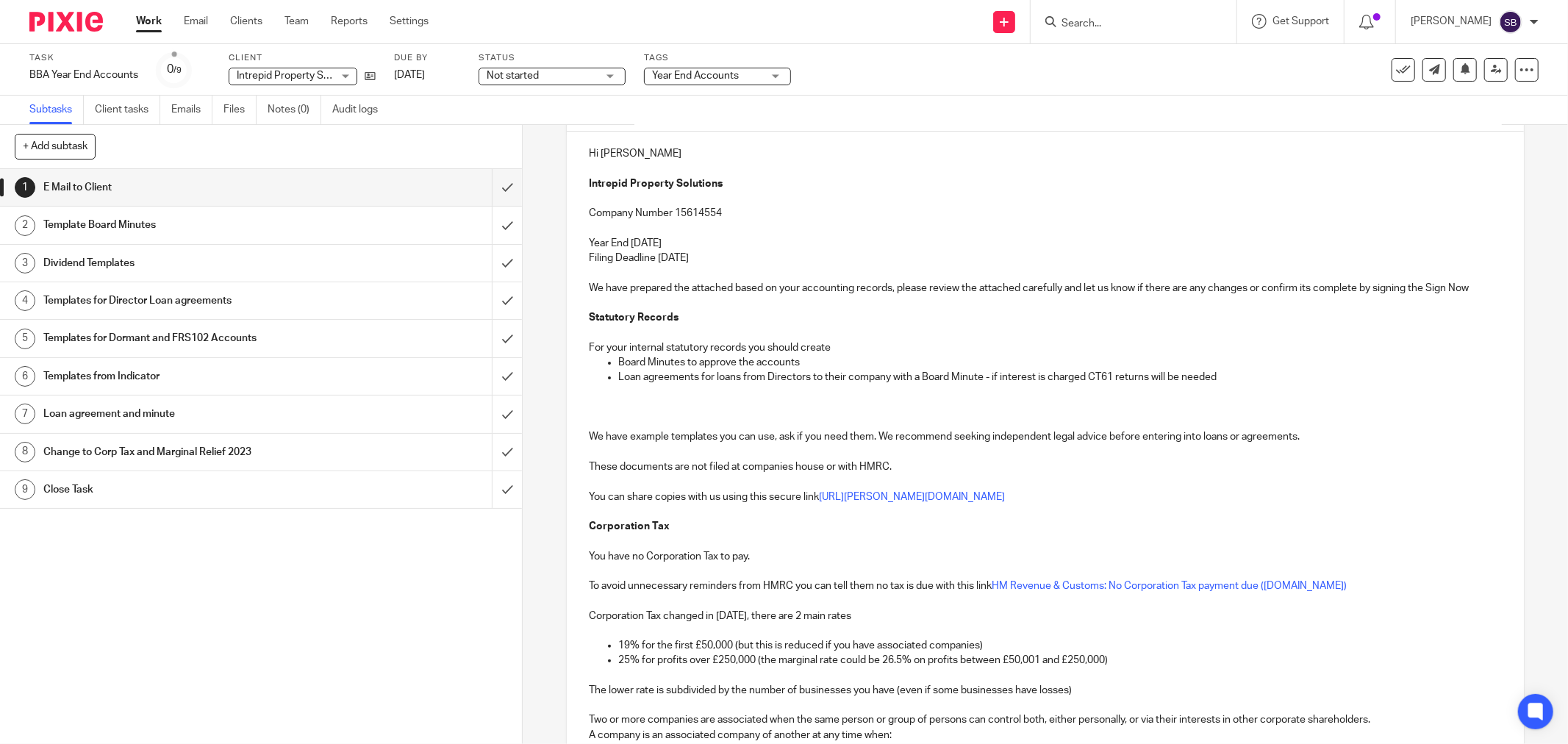
scroll to position [245, 0]
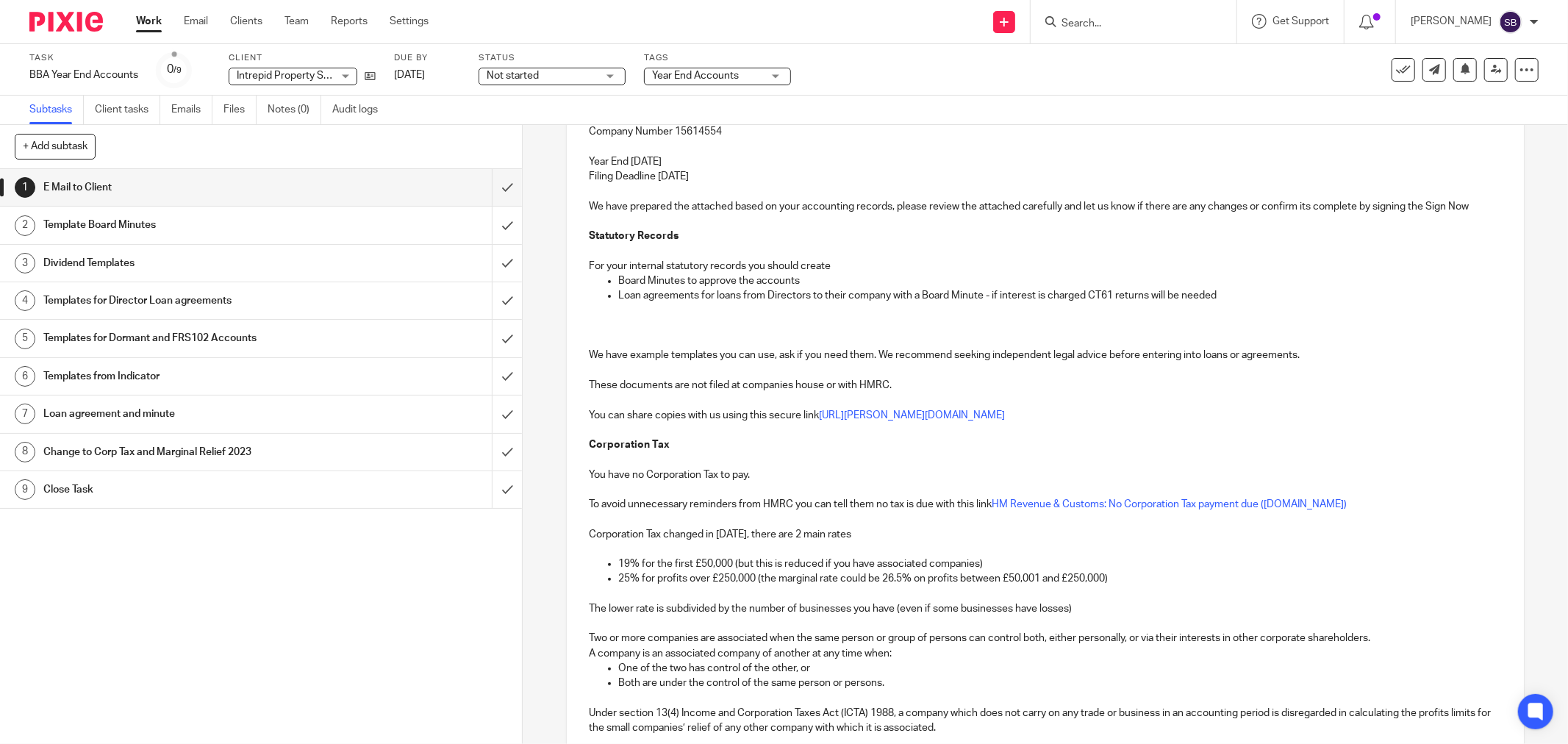
click at [685, 450] on p "Corporation Tax" at bounding box center [1045, 445] width 913 height 15
click at [577, 473] on div "Hi James Intrepid Property Solutions Company Number 15614554 Year End 30 Apr 20…" at bounding box center [1046, 443] width 957 height 786
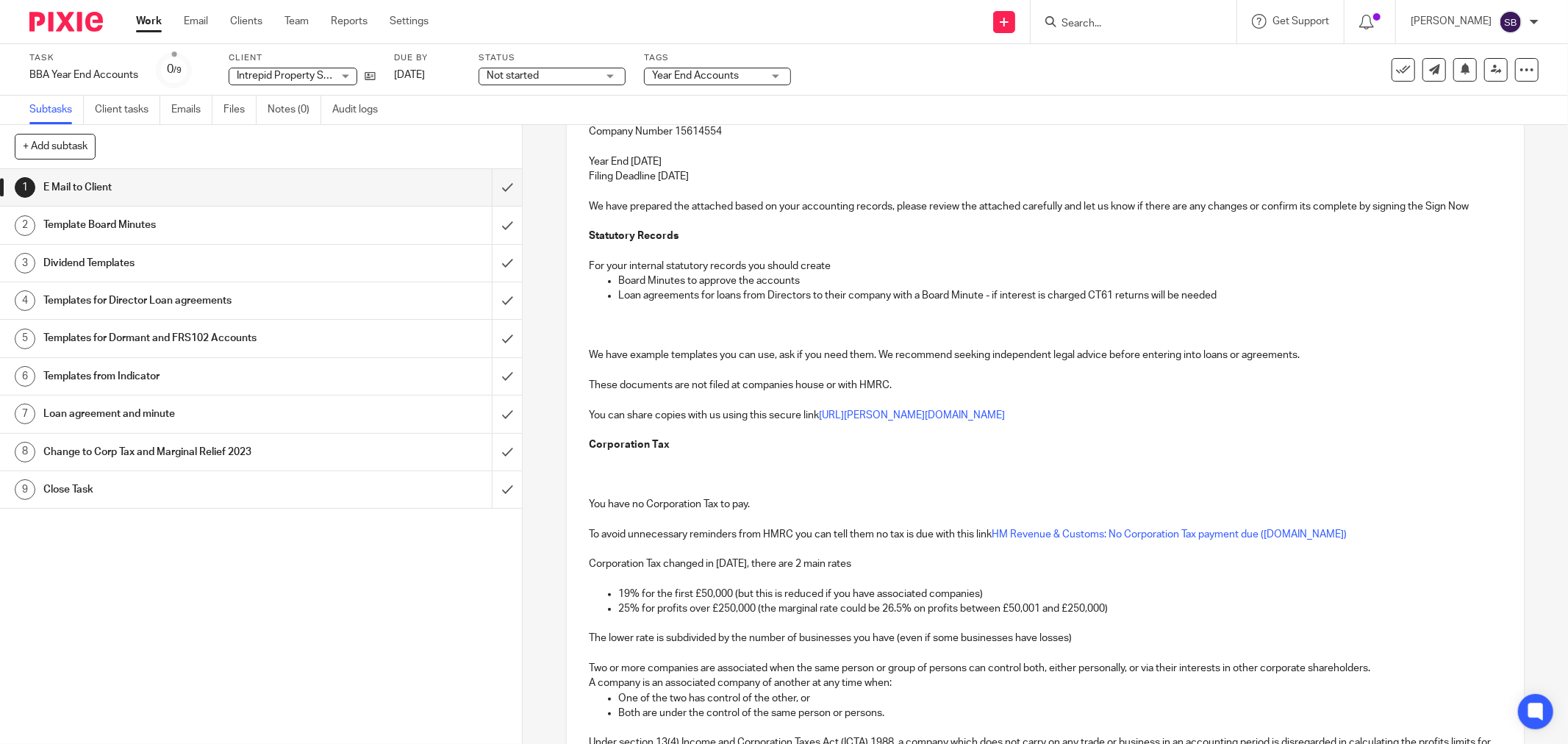
click at [597, 467] on p at bounding box center [1045, 475] width 913 height 15
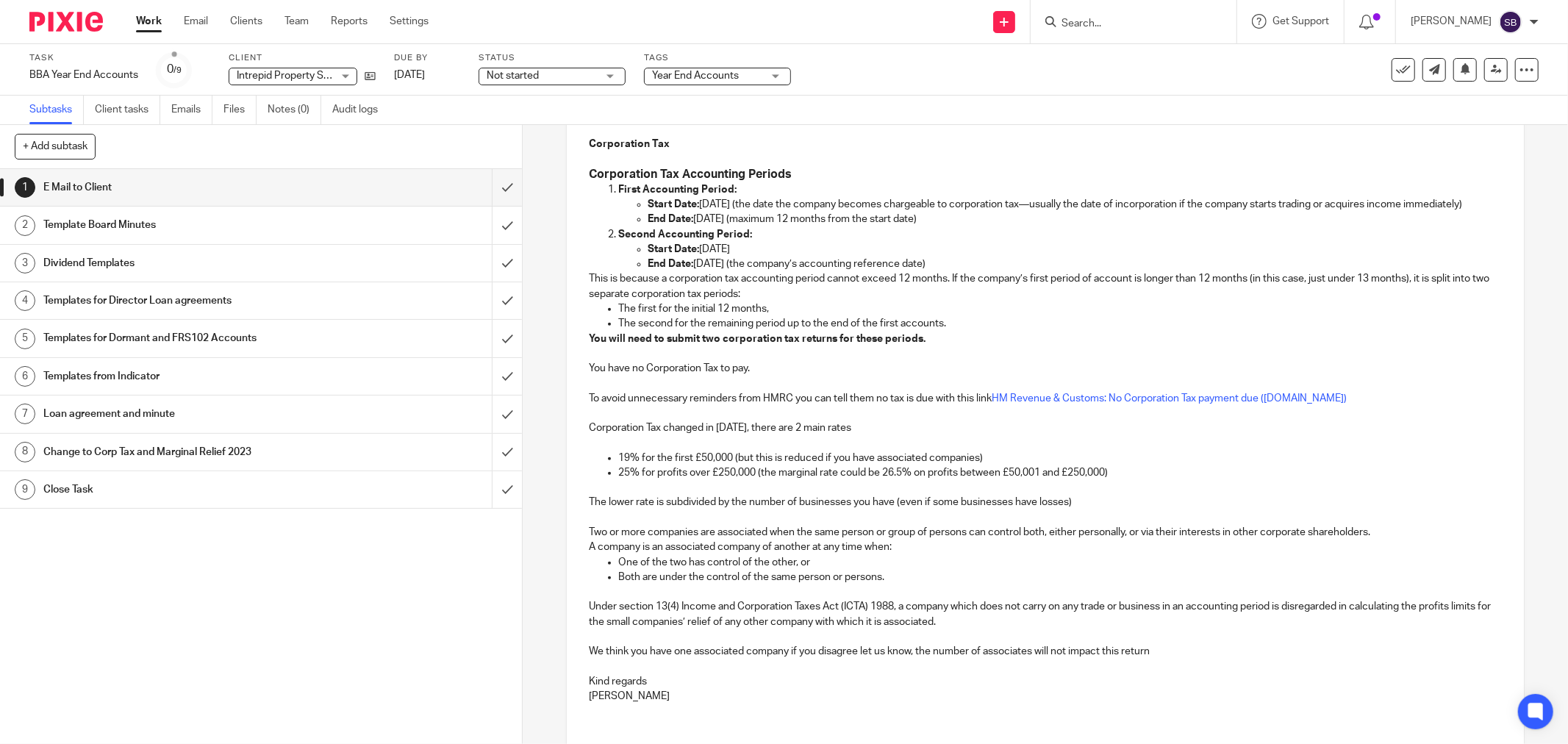
scroll to position [679, 0]
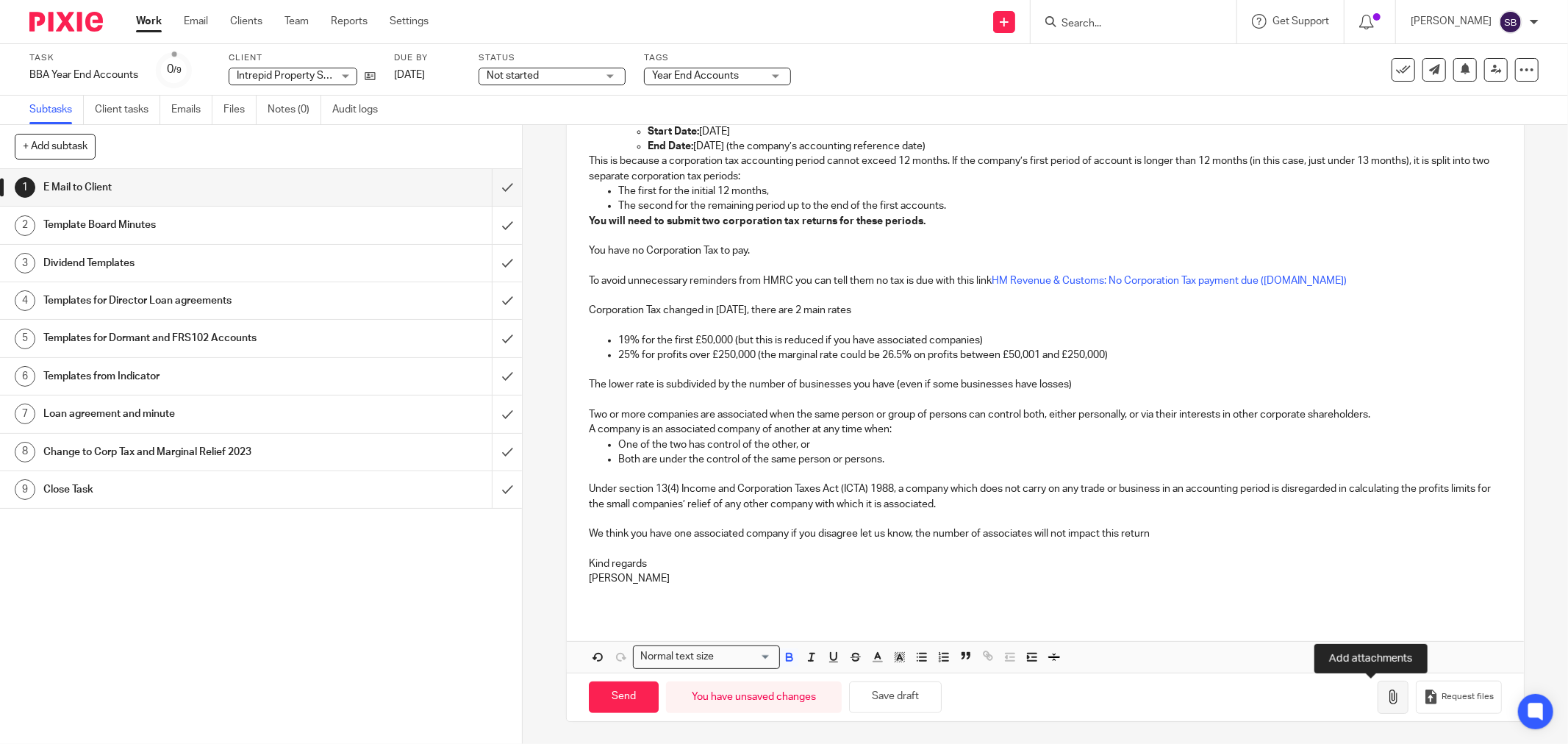
click at [1386, 699] on icon "button" at bounding box center [1394, 697] width 15 height 15
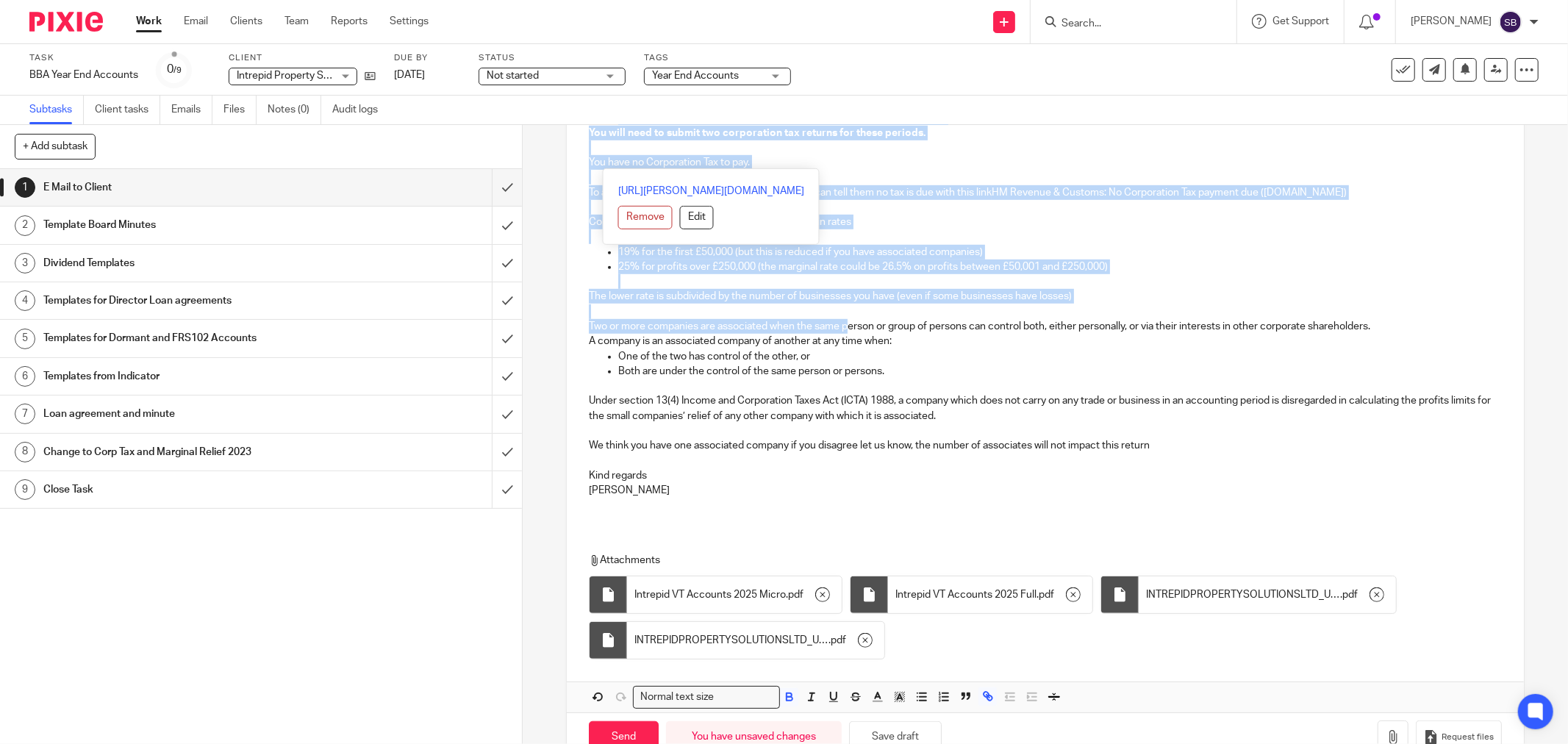
scroll to position [808, 0]
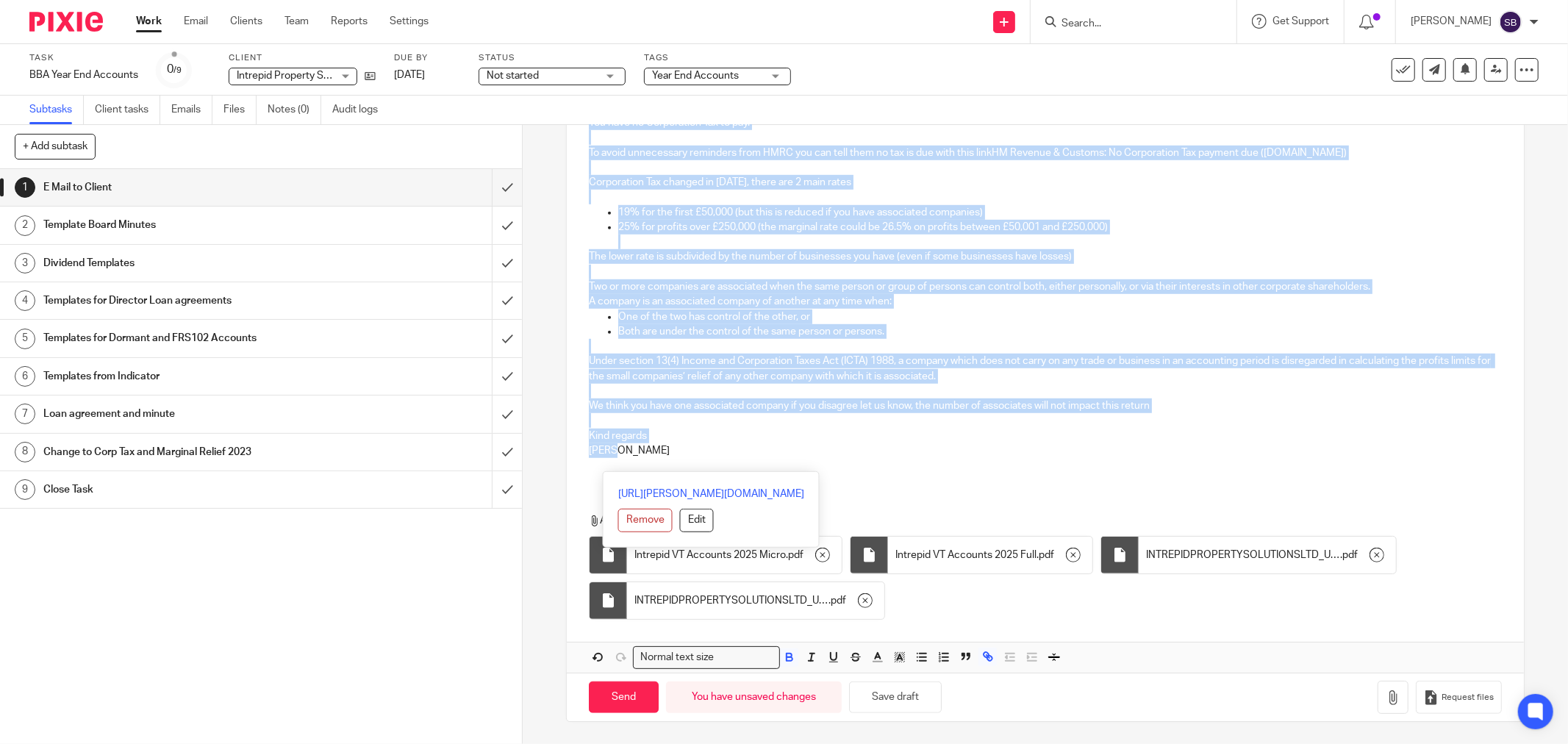
drag, startPoint x: 583, startPoint y: 208, endPoint x: 693, endPoint y: 442, distance: 258.6
copy div "Hi James Intrepid Property Solutions Company Number 15614554 Year End 30 Apr 20…"
click at [621, 707] on input "Send" at bounding box center [624, 697] width 70 height 31
type input "Sent"
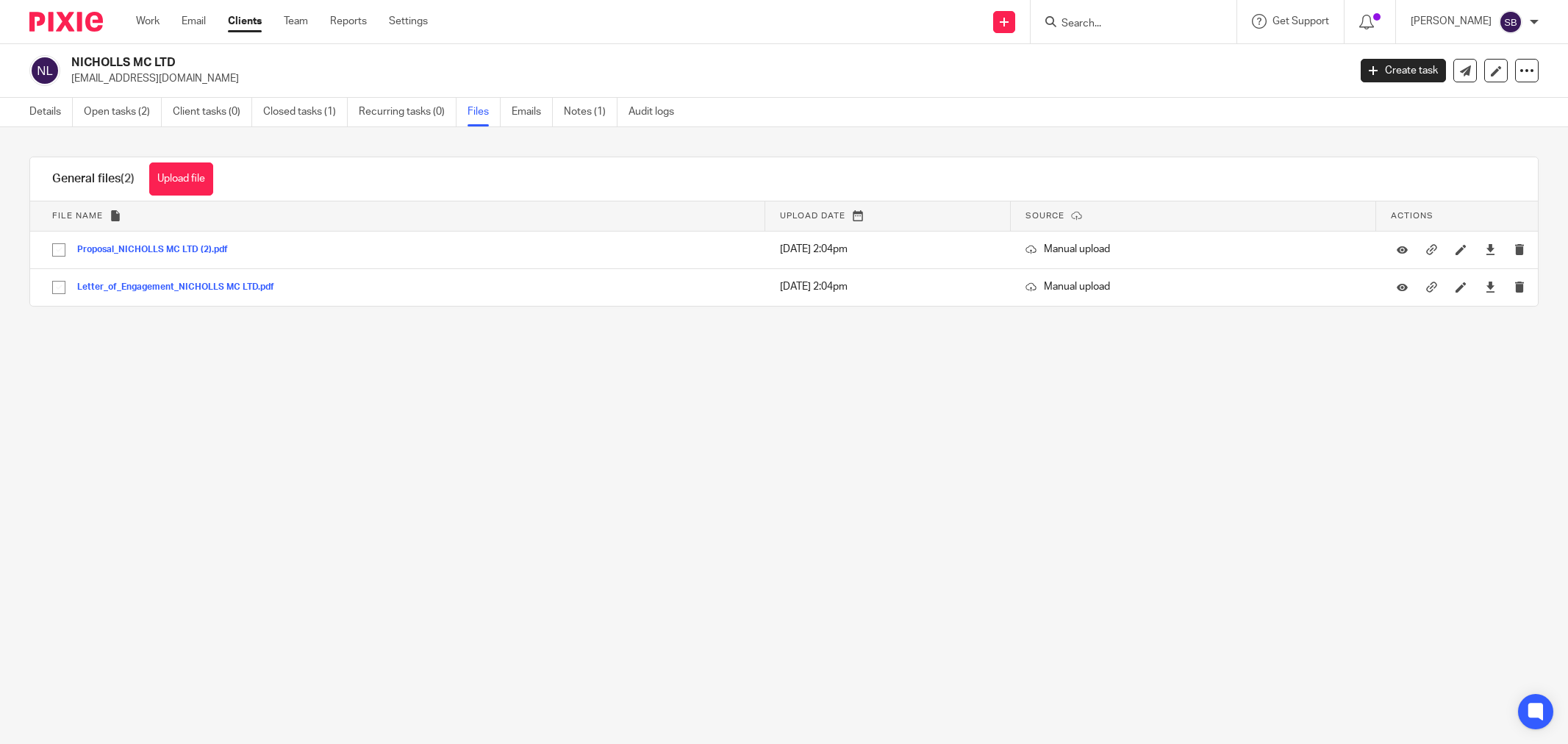
click at [1175, 21] on input "Search" at bounding box center [1126, 25] width 133 height 13
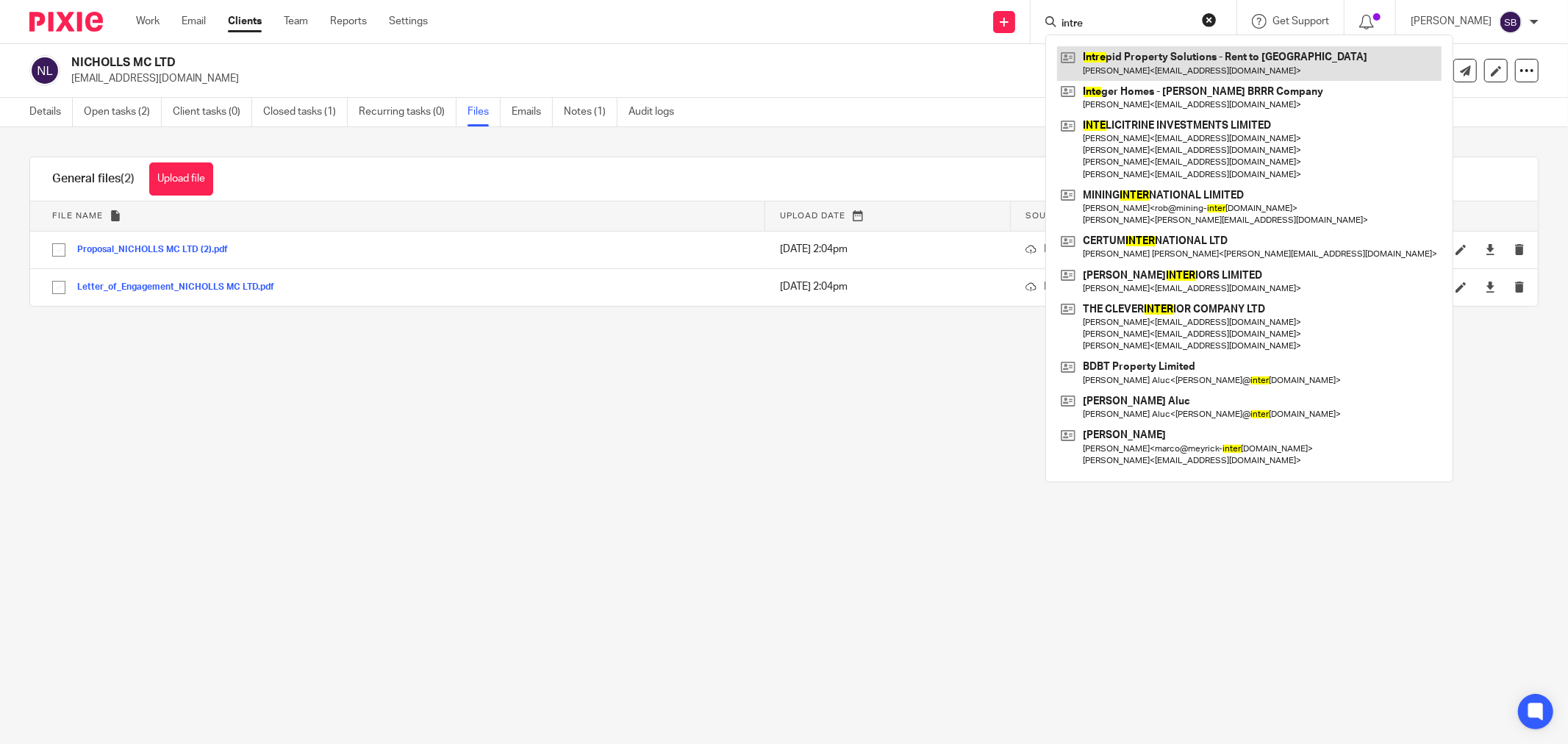
type input "intre"
click at [1235, 66] on link at bounding box center [1249, 64] width 385 height 34
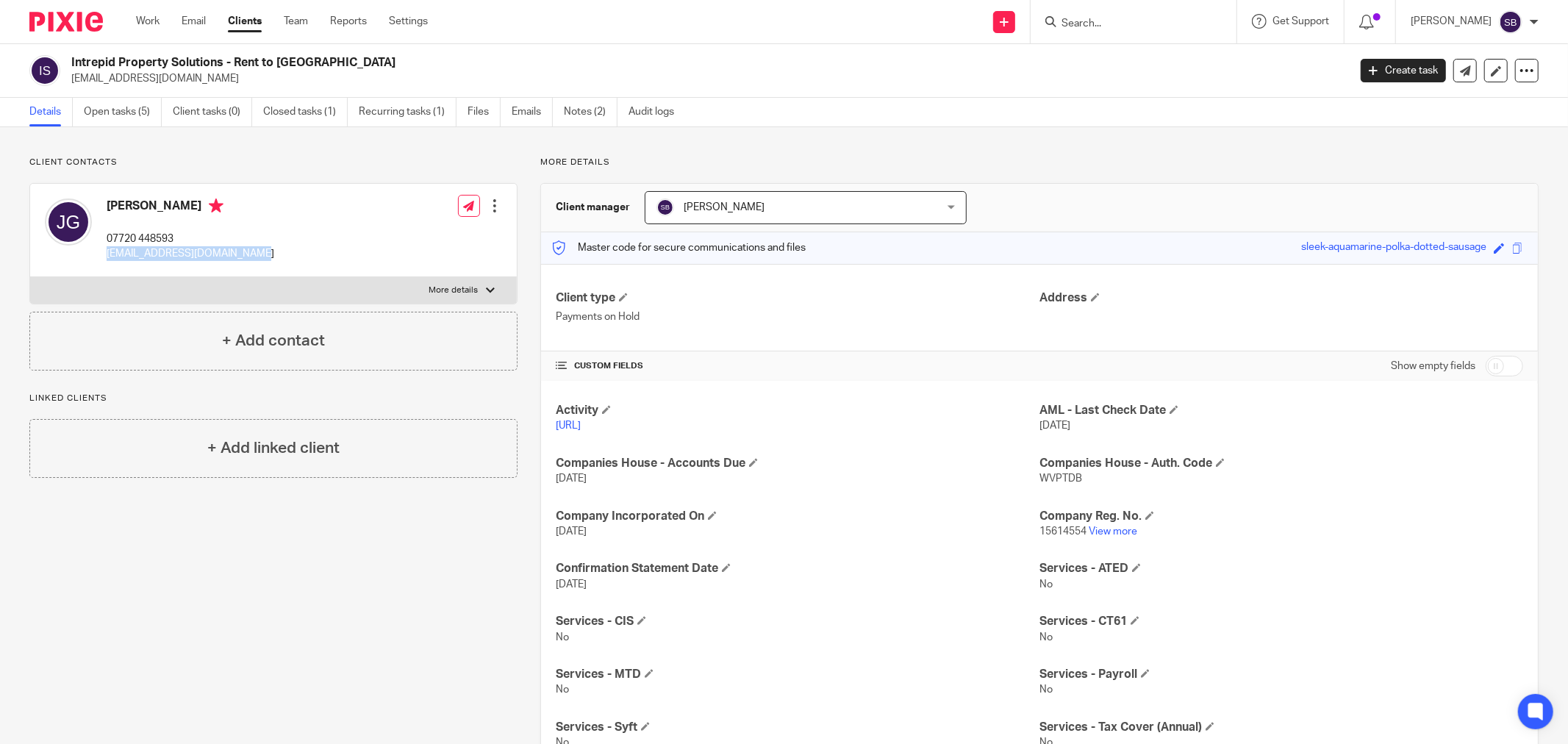
drag, startPoint x: 101, startPoint y: 256, endPoint x: 272, endPoint y: 256, distance: 171.0
click at [272, 256] on div "[PERSON_NAME] 07720 448593 [EMAIL_ADDRESS][DOMAIN_NAME]" at bounding box center [159, 230] width 229 height 78
copy p "[EMAIL_ADDRESS][DOMAIN_NAME]"
